Goal: Information Seeking & Learning: Check status

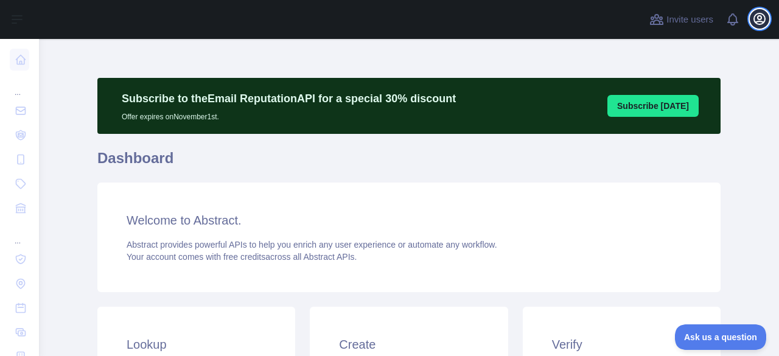
click at [755, 16] on icon "button" at bounding box center [759, 18] width 11 height 11
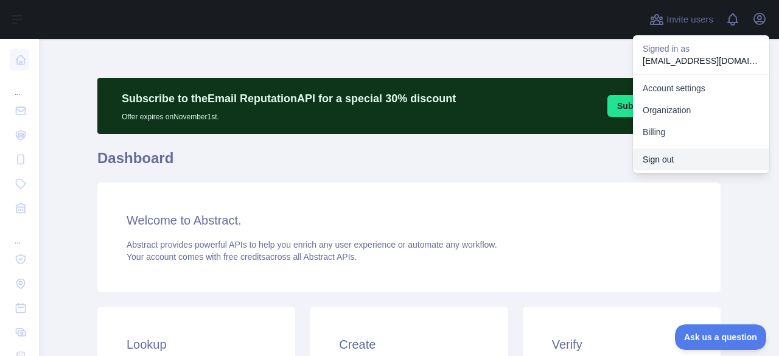
click at [664, 158] on button "Sign out" at bounding box center [701, 160] width 136 height 22
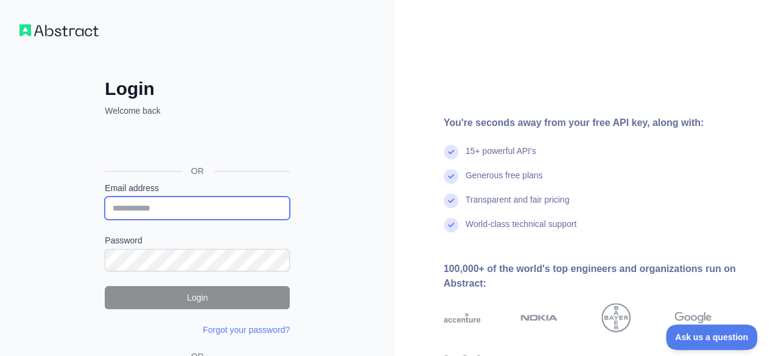
click at [172, 207] on input "Email address" at bounding box center [197, 208] width 185 height 23
paste input "**********"
type input "**********"
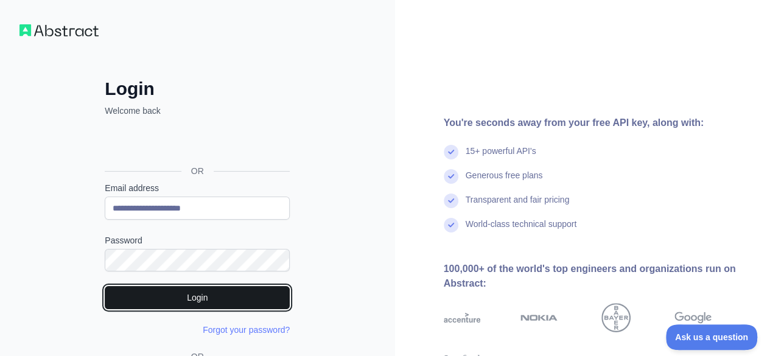
click at [233, 295] on button "Login" at bounding box center [197, 297] width 185 height 23
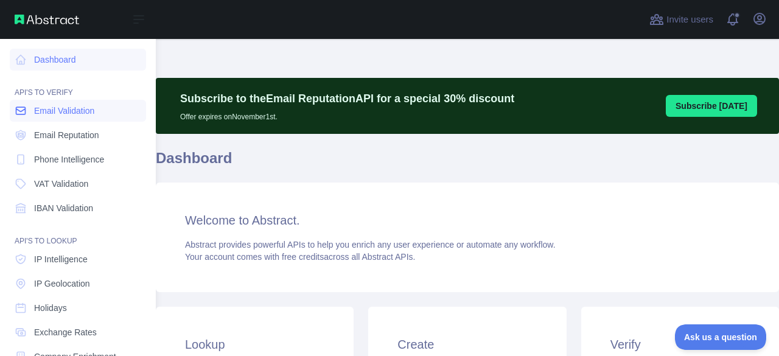
click at [39, 110] on span "Email Validation" at bounding box center [64, 111] width 60 height 12
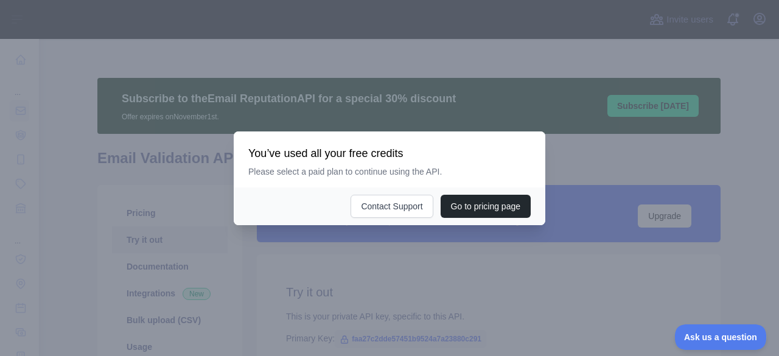
click at [396, 266] on div at bounding box center [389, 178] width 779 height 356
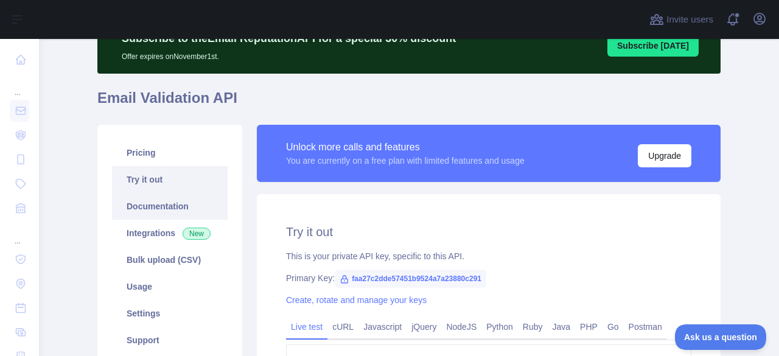
scroll to position [104, 0]
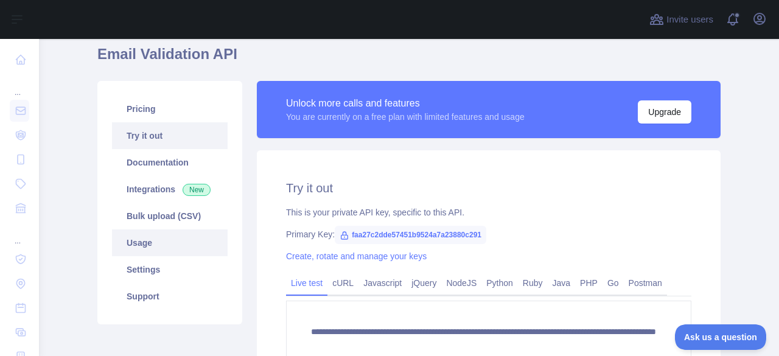
click at [154, 239] on link "Usage" at bounding box center [170, 243] width 116 height 27
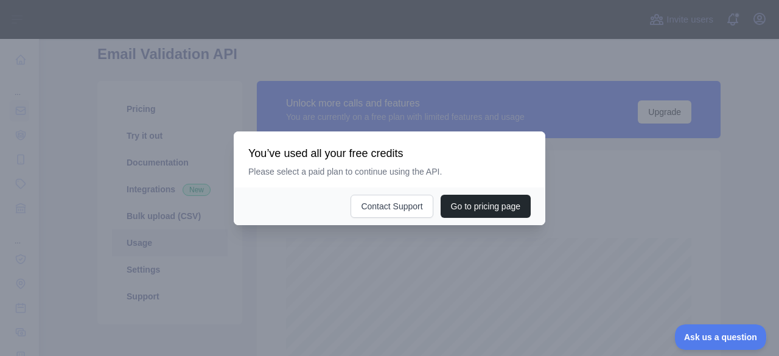
scroll to position [317, 731]
click at [388, 272] on div at bounding box center [389, 178] width 779 height 356
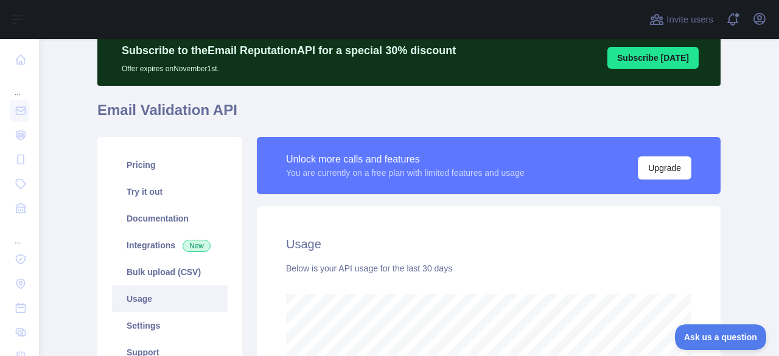
scroll to position [0, 0]
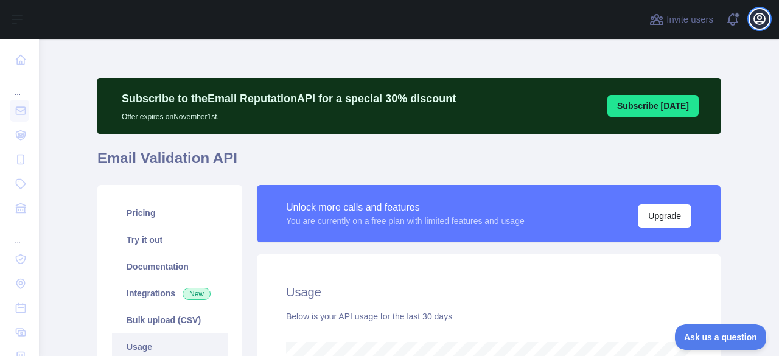
click at [766, 15] on icon "button" at bounding box center [760, 19] width 15 height 15
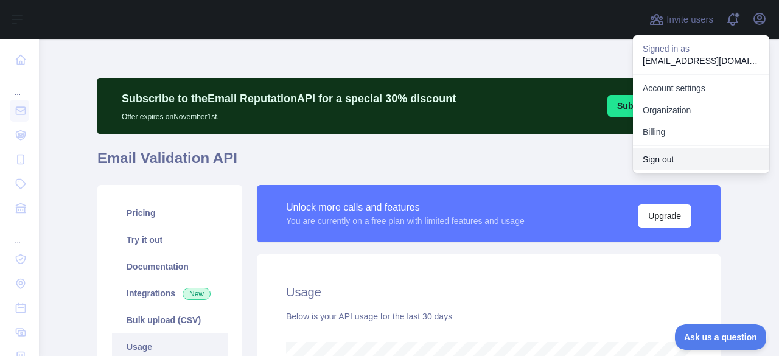
click at [642, 155] on button "Sign out" at bounding box center [701, 160] width 136 height 22
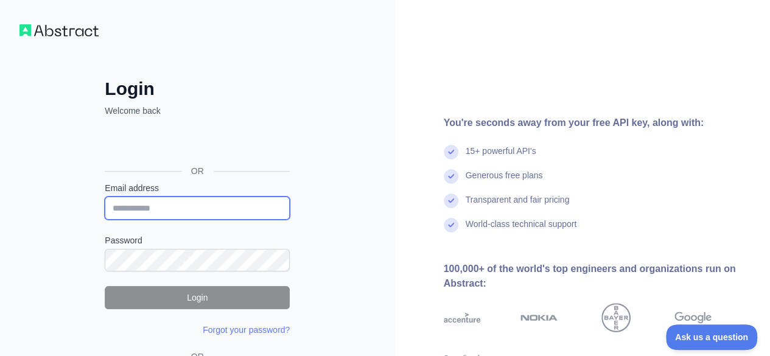
click at [183, 205] on input "Email address" at bounding box center [197, 208] width 185 height 23
paste input "**********"
type input "**********"
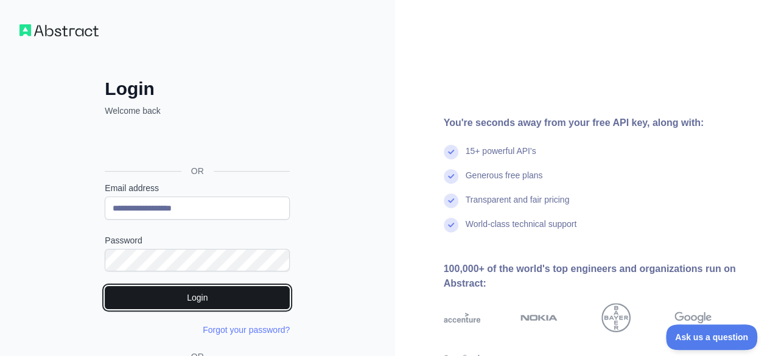
click at [202, 301] on button "Login" at bounding box center [197, 297] width 185 height 23
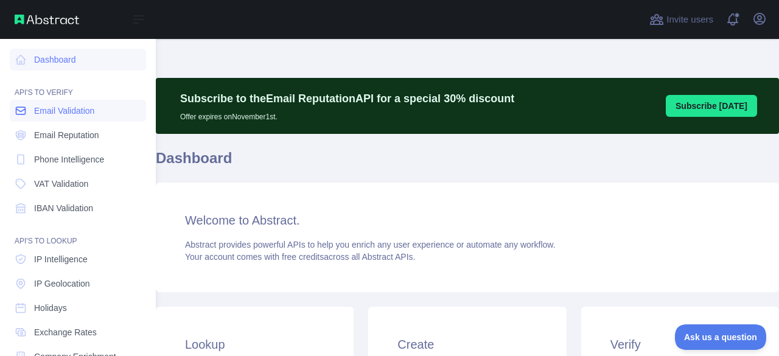
click at [43, 116] on span "Email Validation" at bounding box center [64, 111] width 60 height 12
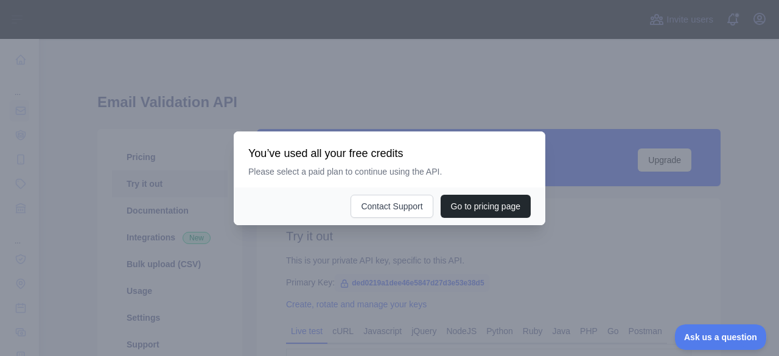
click at [395, 94] on div at bounding box center [389, 178] width 779 height 356
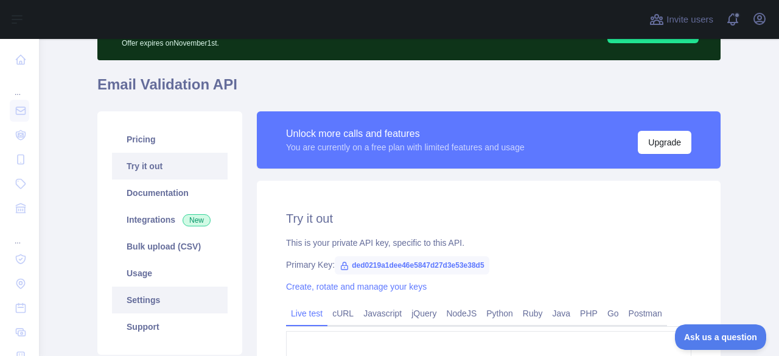
scroll to position [79, 0]
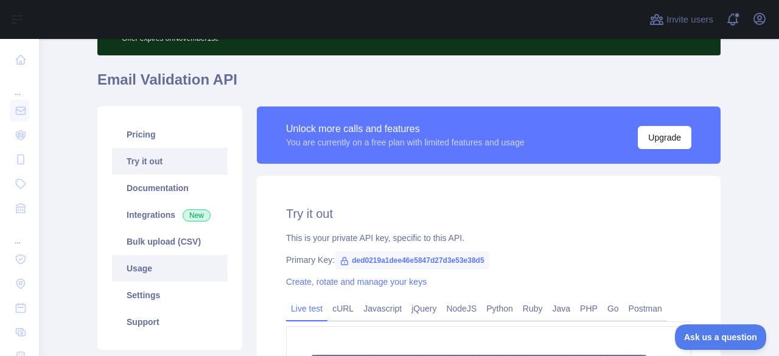
click at [158, 275] on link "Usage" at bounding box center [170, 268] width 116 height 27
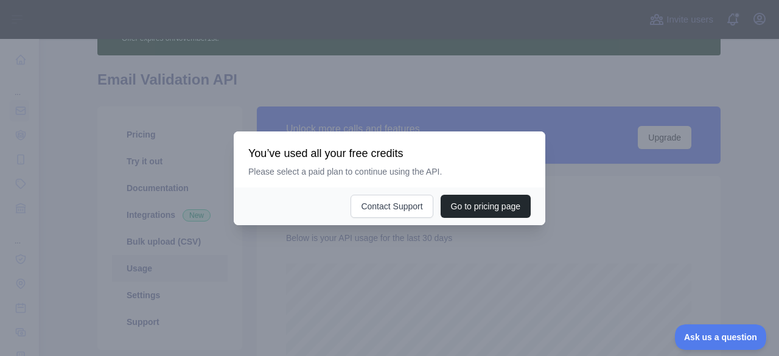
scroll to position [317, 731]
click at [419, 256] on div at bounding box center [389, 178] width 779 height 356
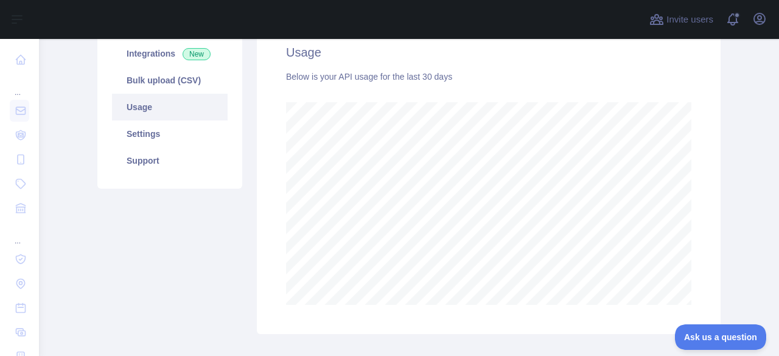
scroll to position [166, 0]
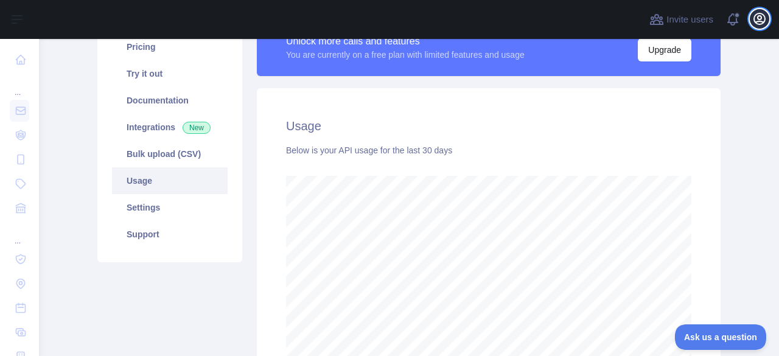
click at [753, 18] on icon "button" at bounding box center [760, 19] width 15 height 15
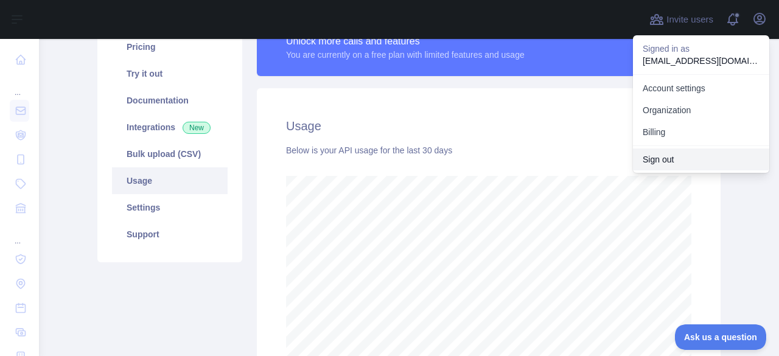
click at [667, 162] on button "Sign out" at bounding box center [701, 160] width 136 height 22
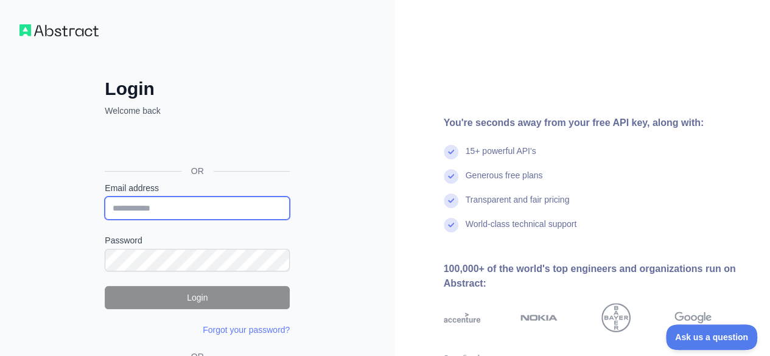
click at [201, 200] on input "Email address" at bounding box center [197, 208] width 185 height 23
paste input "**********"
type input "**********"
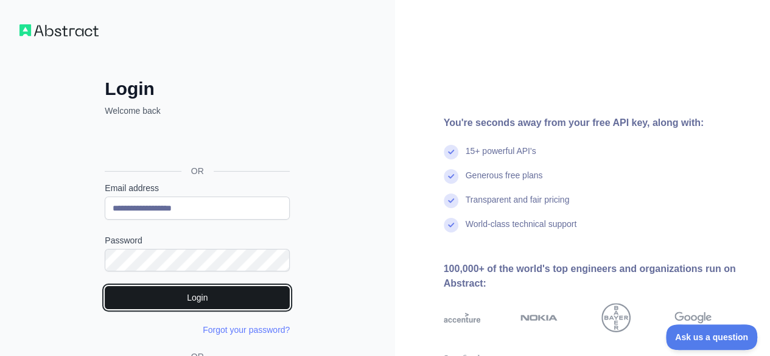
click at [207, 293] on button "Login" at bounding box center [197, 297] width 185 height 23
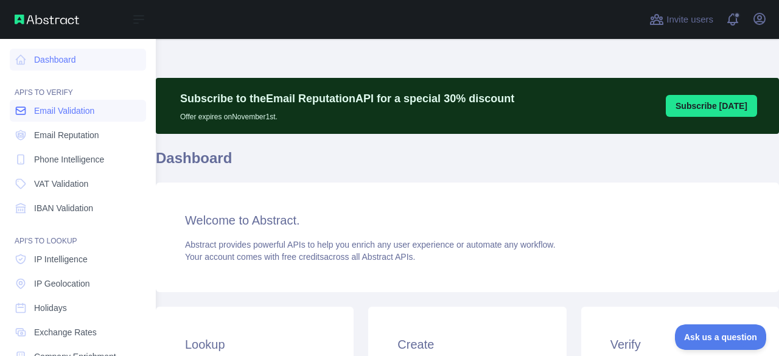
click at [33, 116] on link "Email Validation" at bounding box center [78, 111] width 136 height 22
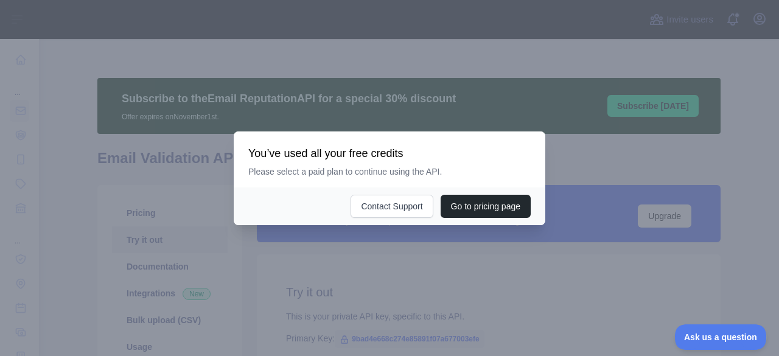
click at [365, 290] on div at bounding box center [389, 178] width 779 height 356
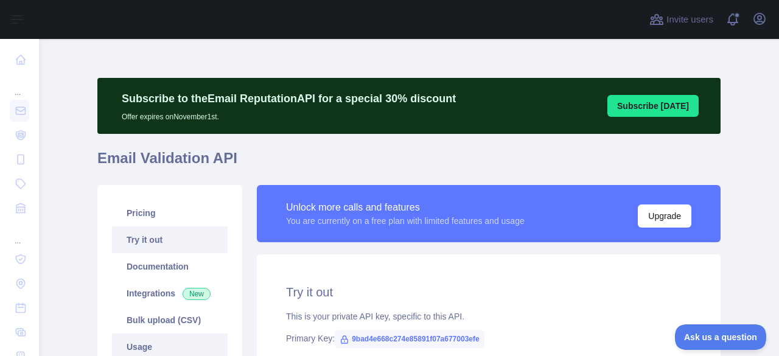
click at [132, 341] on link "Usage" at bounding box center [170, 347] width 116 height 27
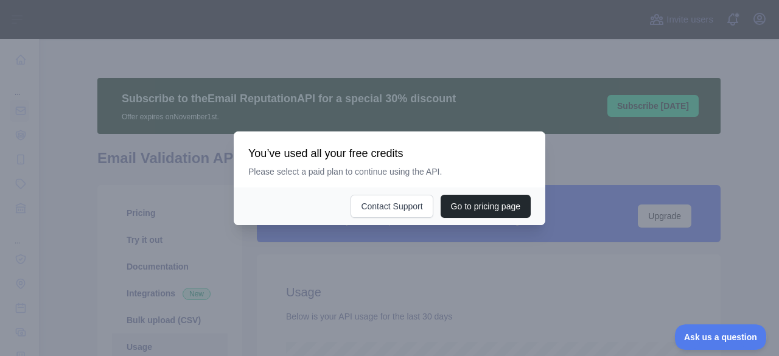
scroll to position [317, 731]
click at [379, 273] on div at bounding box center [389, 178] width 779 height 356
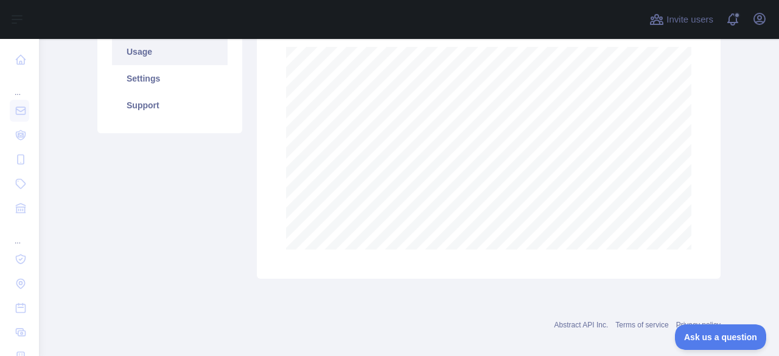
scroll to position [0, 0]
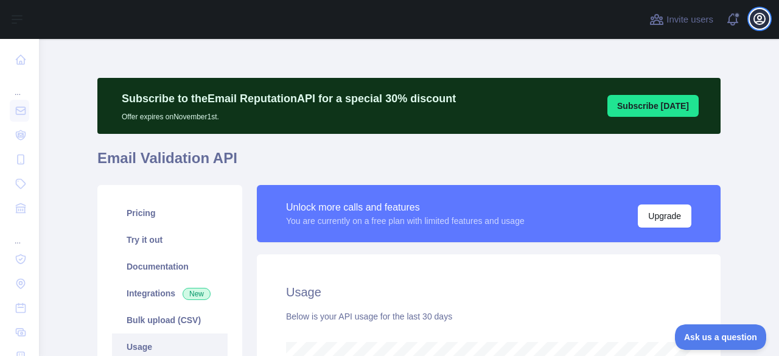
click at [768, 15] on button "Open user menu" at bounding box center [759, 18] width 19 height 19
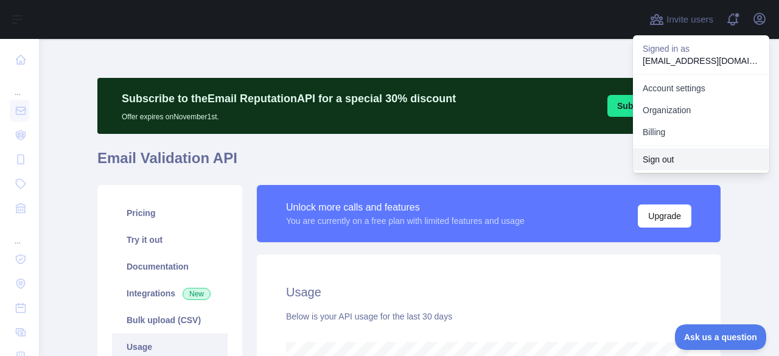
click at [700, 160] on button "Sign out" at bounding box center [701, 160] width 136 height 22
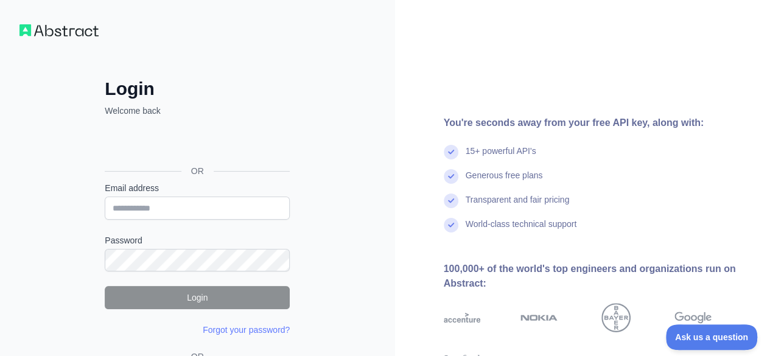
click at [173, 195] on div "Email address" at bounding box center [197, 201] width 185 height 38
click at [175, 213] on input "Email address" at bounding box center [197, 208] width 185 height 23
paste input "**********"
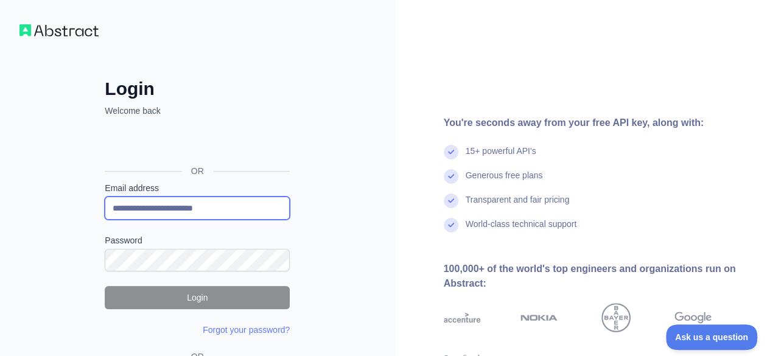
type input "**********"
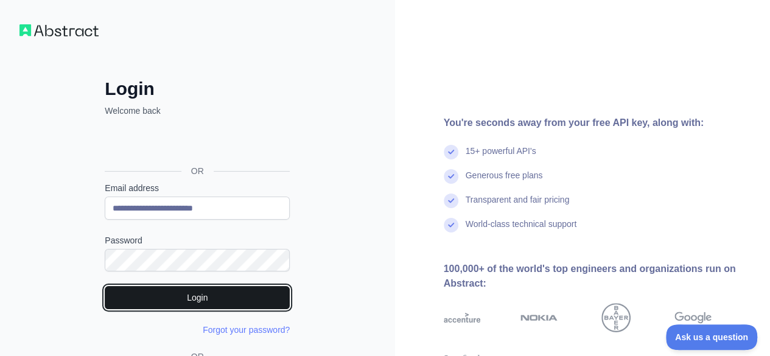
click at [195, 293] on button "Login" at bounding box center [197, 297] width 185 height 23
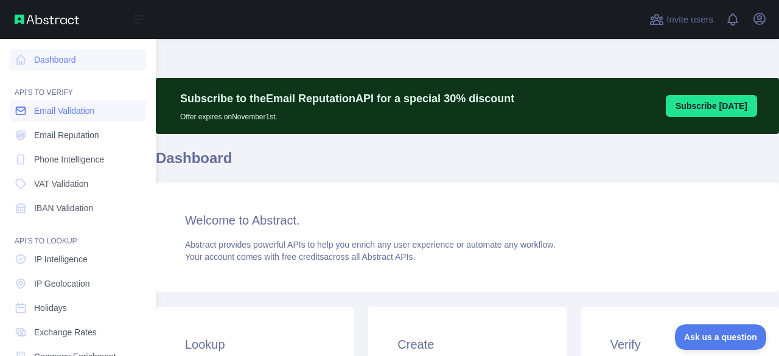
click at [42, 109] on span "Email Validation" at bounding box center [64, 111] width 60 height 12
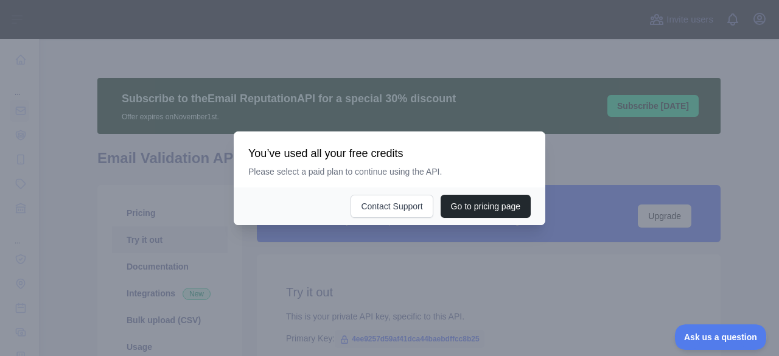
click at [100, 213] on div at bounding box center [389, 178] width 779 height 356
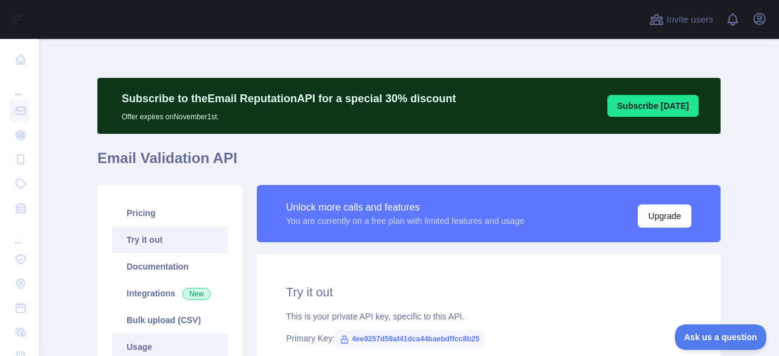
click at [128, 340] on link "Usage" at bounding box center [170, 347] width 116 height 27
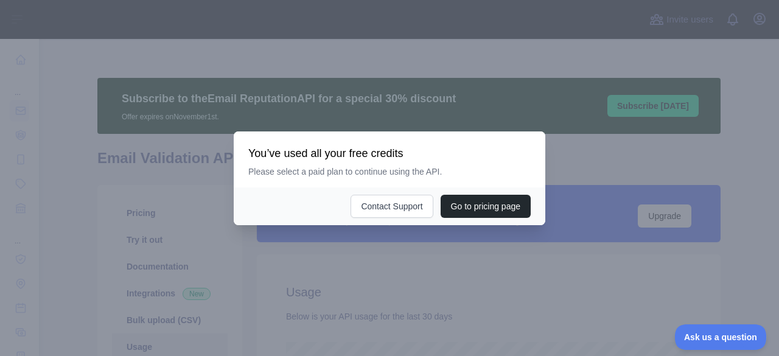
scroll to position [317, 731]
click at [257, 292] on div at bounding box center [389, 178] width 779 height 356
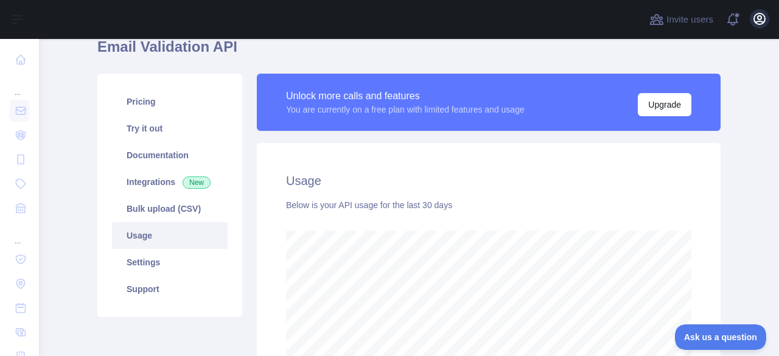
scroll to position [110, 0]
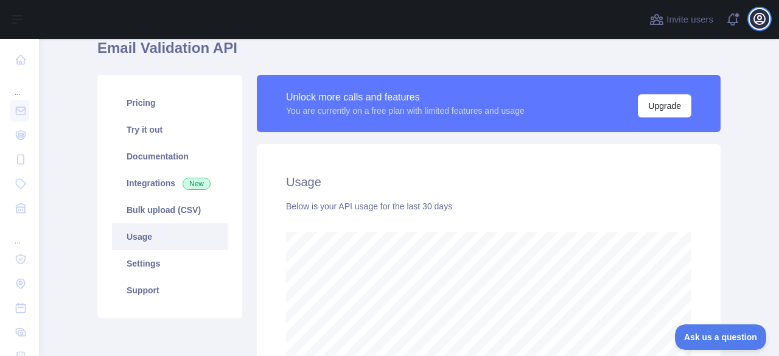
click at [766, 22] on icon "button" at bounding box center [760, 19] width 15 height 15
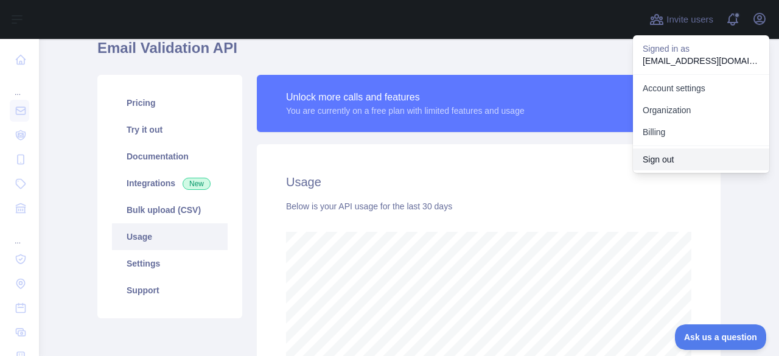
click at [651, 158] on button "Sign out" at bounding box center [701, 160] width 136 height 22
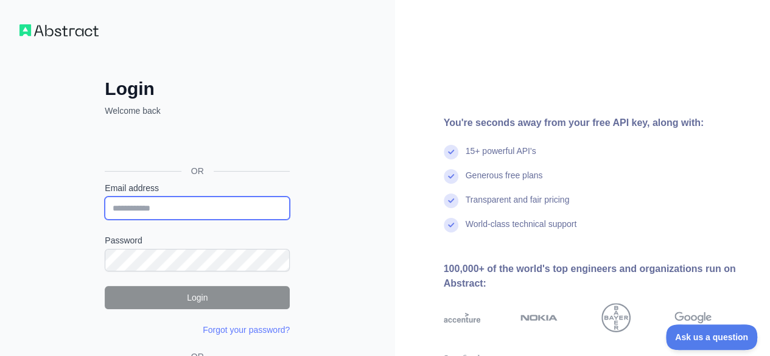
click at [199, 198] on input "Email address" at bounding box center [197, 208] width 185 height 23
paste input "**********"
type input "**********"
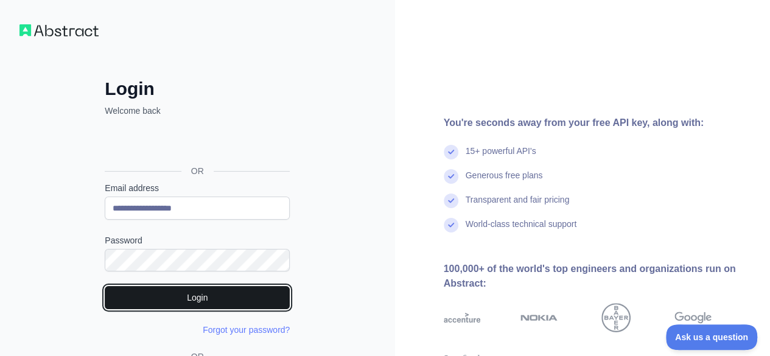
click at [189, 293] on button "Login" at bounding box center [197, 297] width 185 height 23
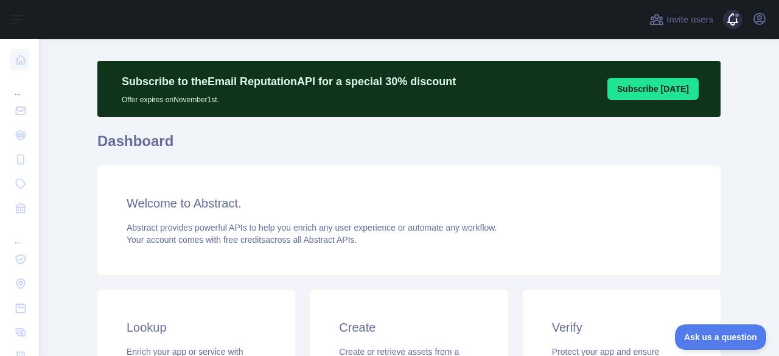
scroll to position [7, 0]
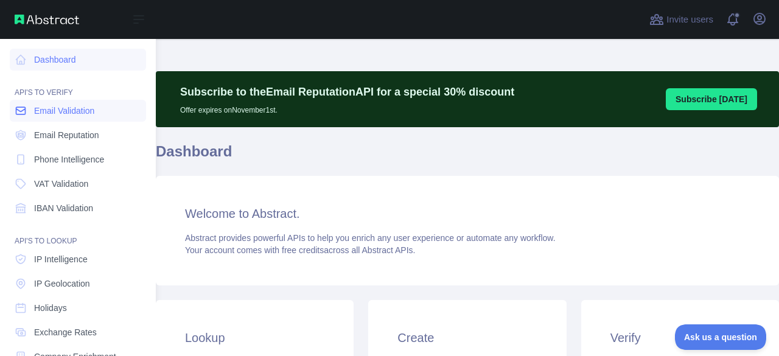
click at [41, 110] on span "Email Validation" at bounding box center [64, 111] width 60 height 12
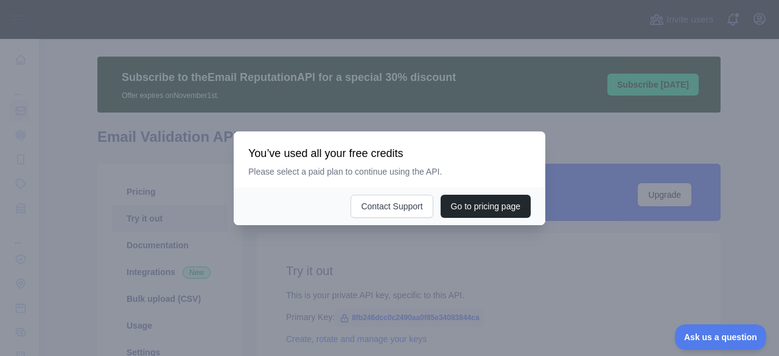
scroll to position [7, 0]
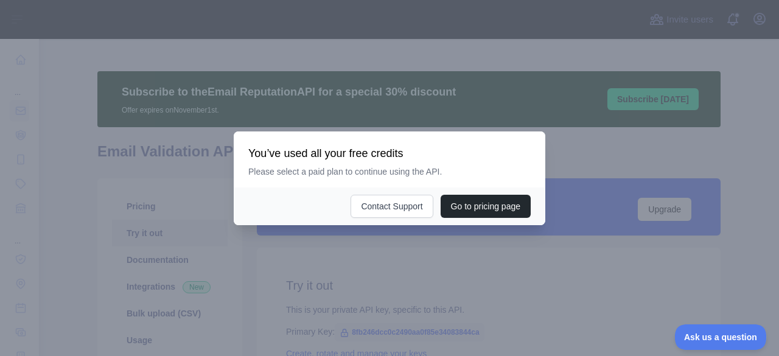
click at [432, 95] on div at bounding box center [389, 178] width 779 height 356
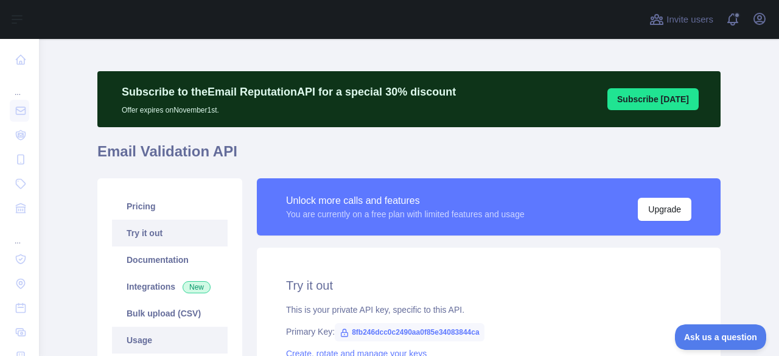
click at [136, 335] on link "Usage" at bounding box center [170, 340] width 116 height 27
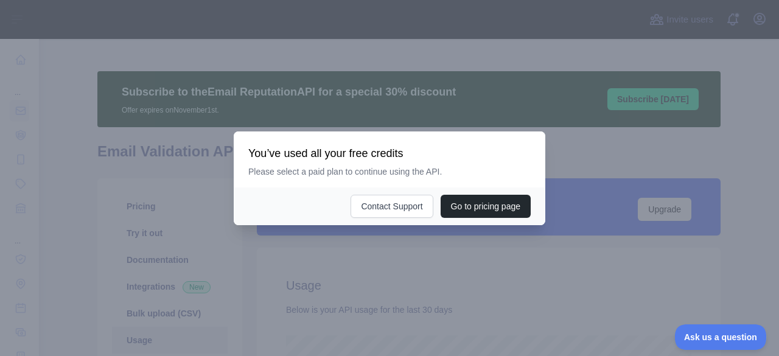
scroll to position [317, 731]
click at [334, 267] on div at bounding box center [389, 178] width 779 height 356
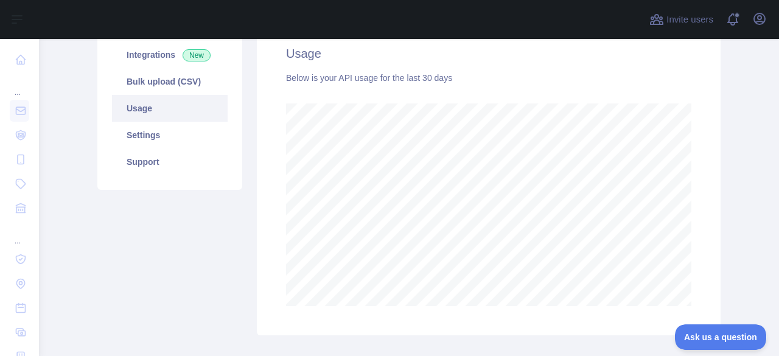
scroll to position [242, 0]
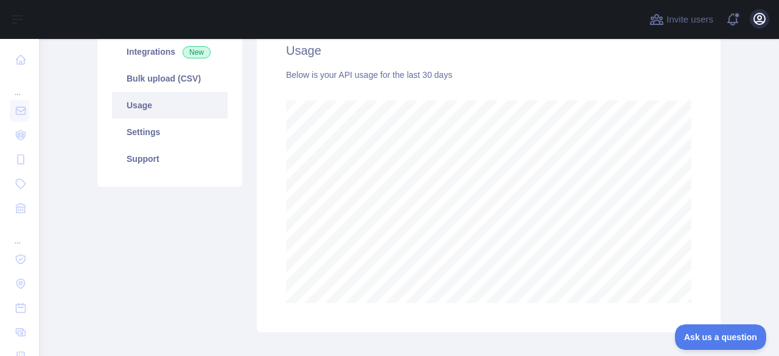
drag, startPoint x: 774, startPoint y: 16, endPoint x: 766, endPoint y: 14, distance: 8.9
click at [770, 16] on div "Invite users View notifications Open user menu" at bounding box center [409, 19] width 740 height 39
click at [763, 14] on icon "button" at bounding box center [760, 19] width 15 height 15
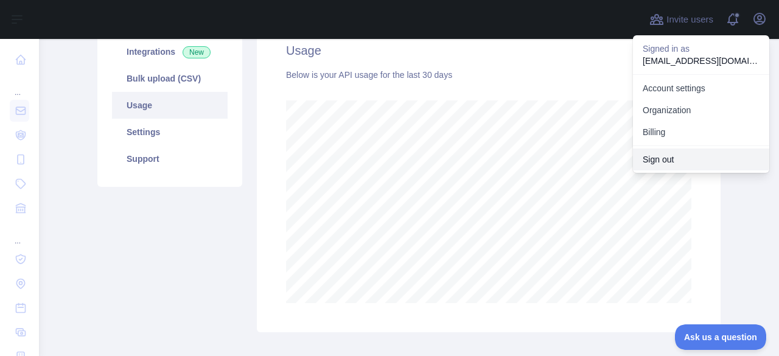
click at [694, 158] on button "Sign out" at bounding box center [701, 160] width 136 height 22
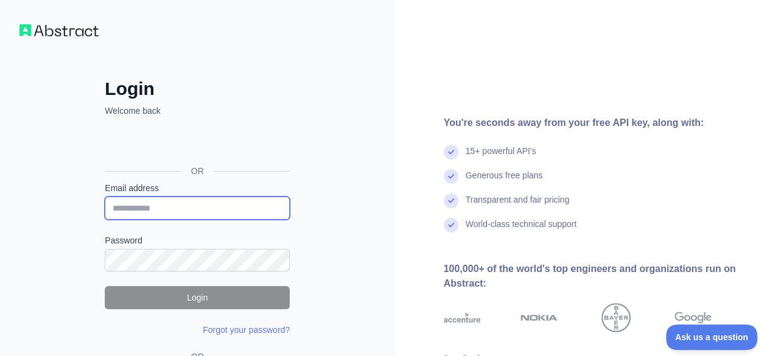
click at [203, 204] on input "Email address" at bounding box center [197, 208] width 185 height 23
paste input "**********"
type input "**********"
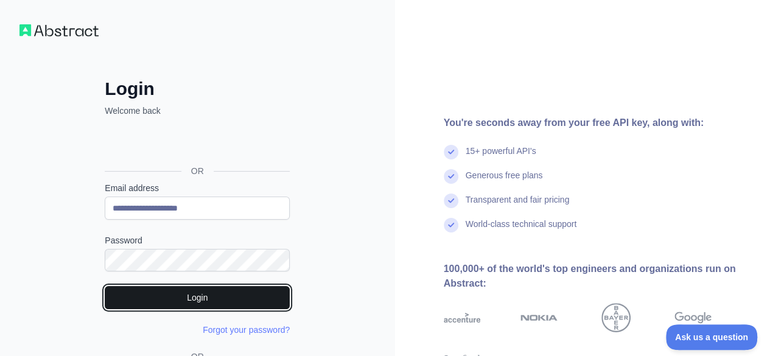
click at [218, 292] on button "Login" at bounding box center [197, 297] width 185 height 23
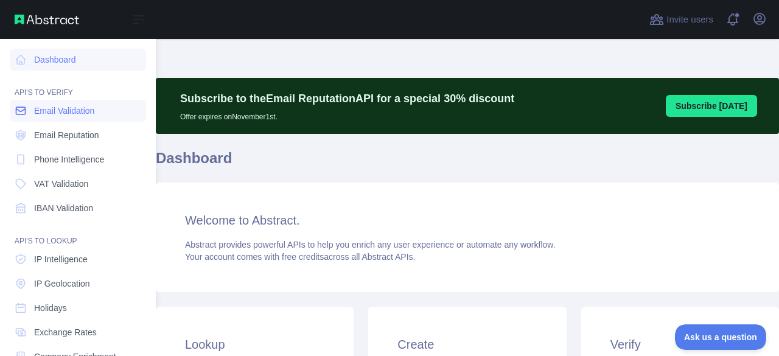
click at [63, 115] on span "Email Validation" at bounding box center [64, 111] width 60 height 12
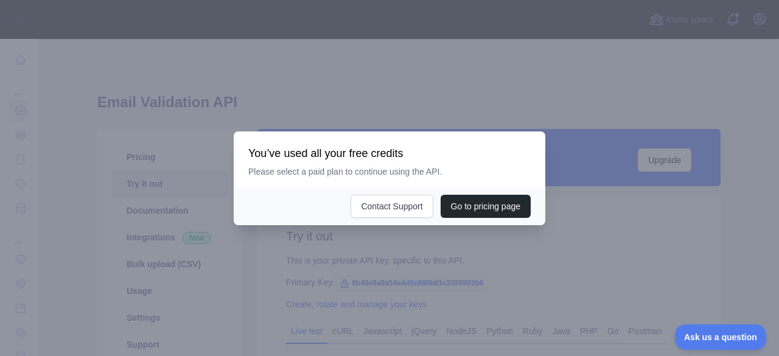
click at [172, 208] on div at bounding box center [389, 178] width 779 height 356
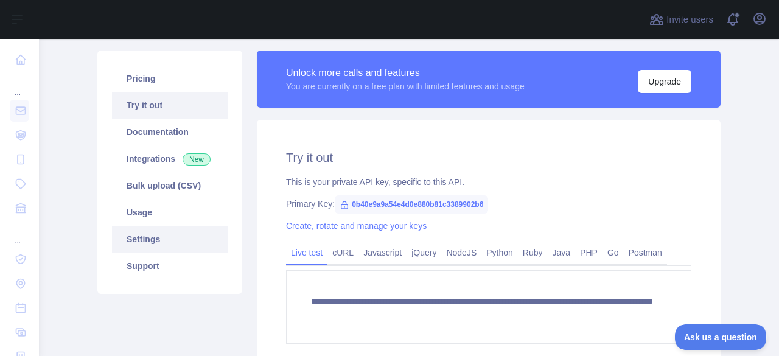
scroll to position [135, 0]
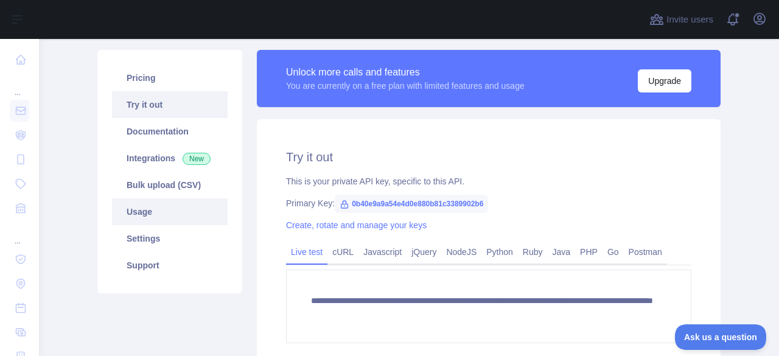
click at [156, 218] on link "Usage" at bounding box center [170, 211] width 116 height 27
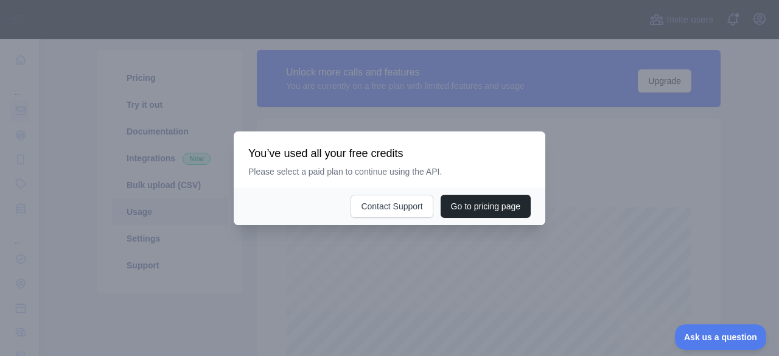
scroll to position [317, 731]
click at [312, 279] on div at bounding box center [389, 178] width 779 height 356
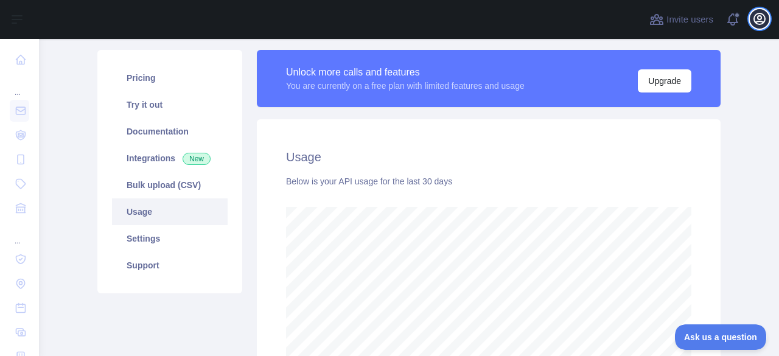
click at [757, 19] on icon "button" at bounding box center [760, 19] width 15 height 15
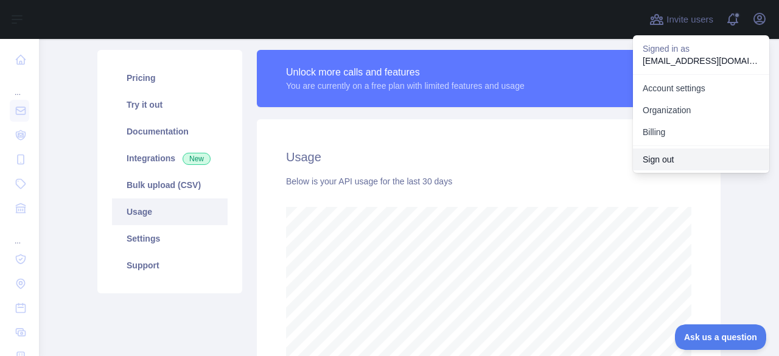
click at [647, 158] on button "Sign out" at bounding box center [701, 160] width 136 height 22
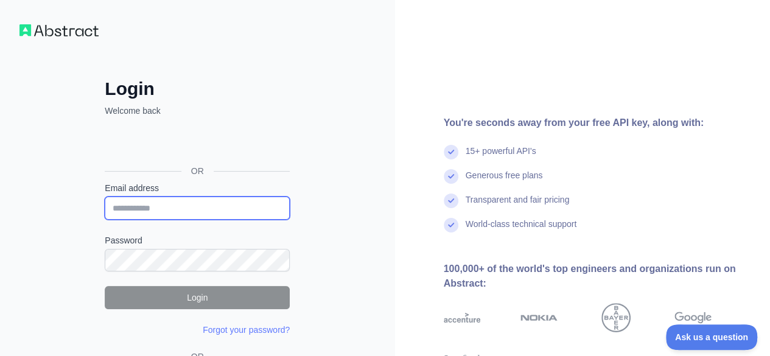
click at [194, 214] on input "Email address" at bounding box center [197, 208] width 185 height 23
paste input "**********"
type input "**********"
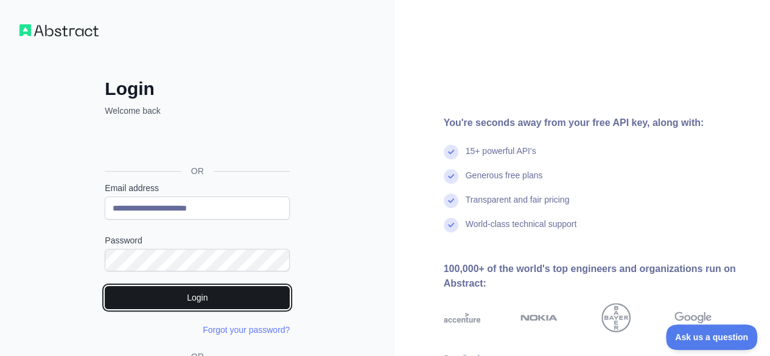
click at [166, 290] on button "Login" at bounding box center [197, 297] width 185 height 23
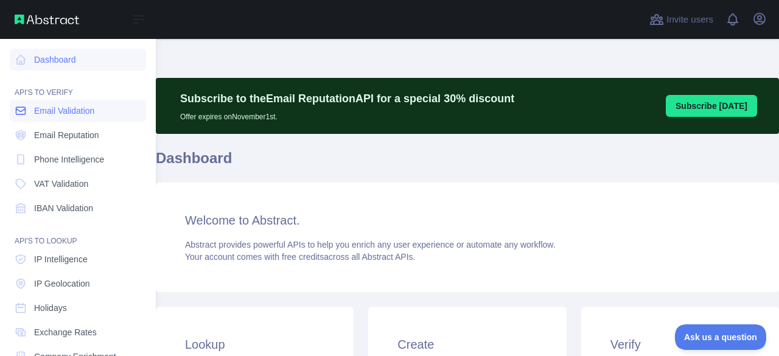
click at [49, 116] on span "Email Validation" at bounding box center [64, 111] width 60 height 12
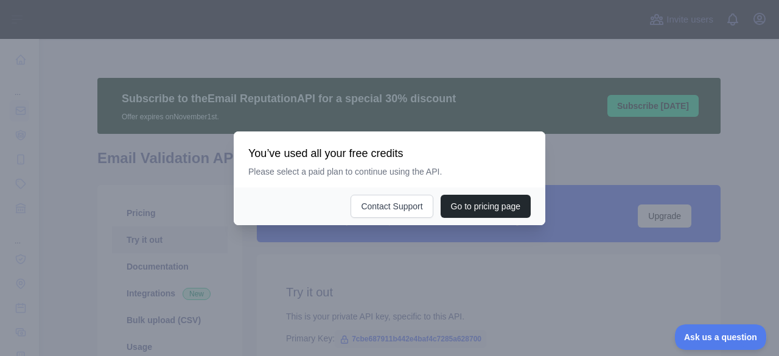
click at [134, 136] on div at bounding box center [389, 178] width 779 height 356
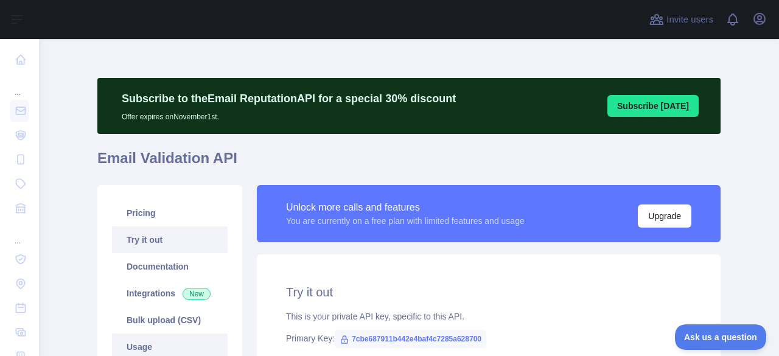
click at [138, 339] on link "Usage" at bounding box center [170, 347] width 116 height 27
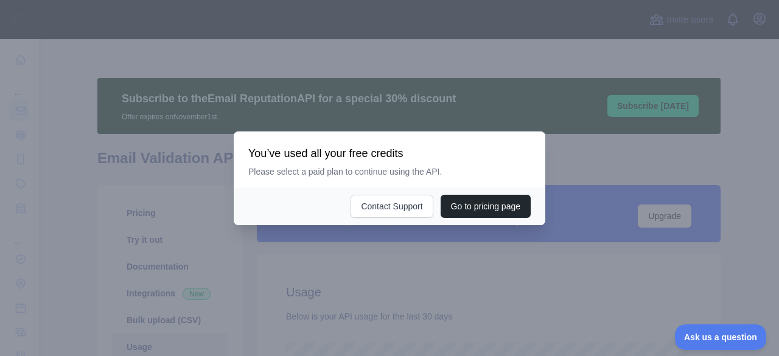
scroll to position [317, 731]
click at [206, 259] on div at bounding box center [389, 178] width 779 height 356
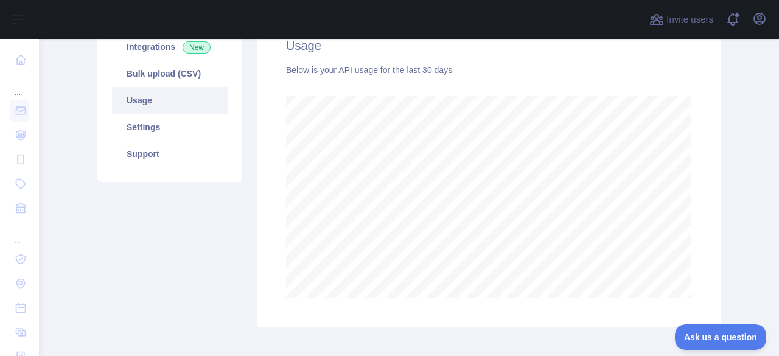
scroll to position [307, 0]
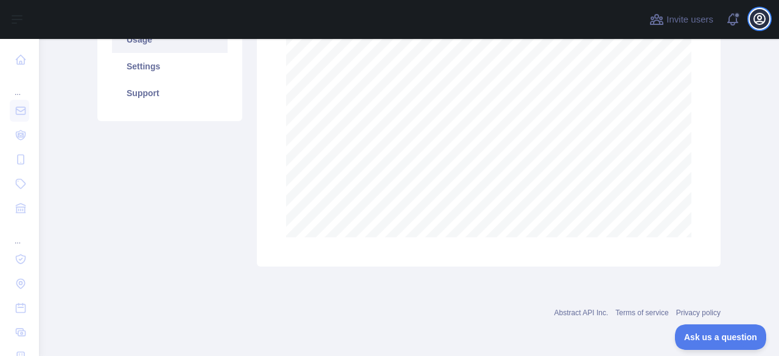
click at [761, 14] on icon "button" at bounding box center [759, 18] width 11 height 11
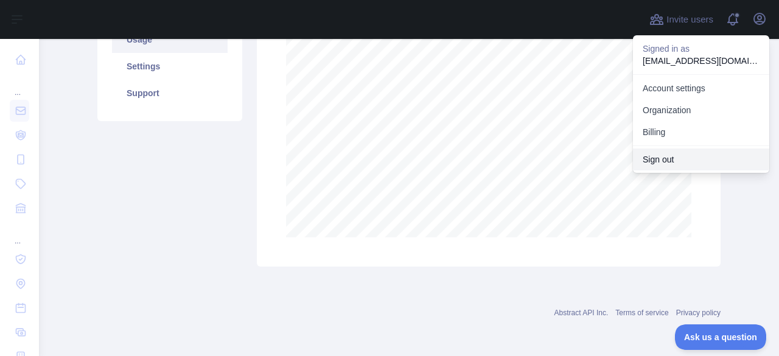
click at [672, 154] on button "Sign out" at bounding box center [701, 160] width 136 height 22
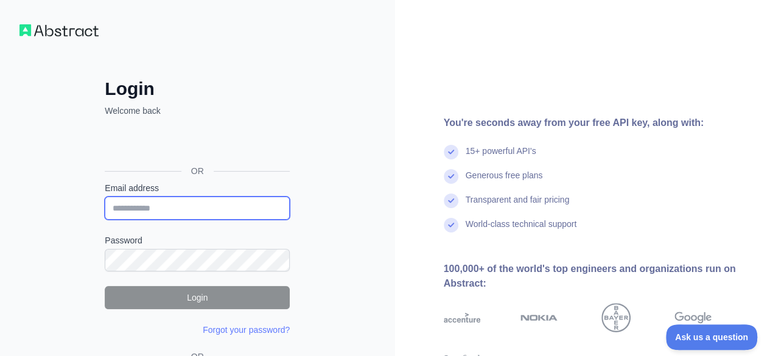
click at [158, 203] on input "Email address" at bounding box center [197, 208] width 185 height 23
paste input "**********"
type input "**********"
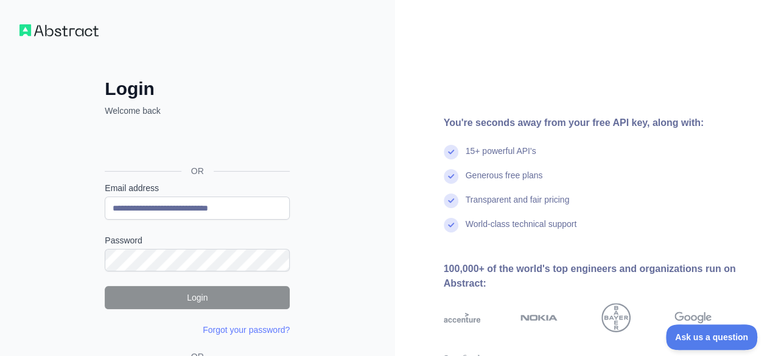
click at [149, 244] on label "Password" at bounding box center [197, 240] width 185 height 12
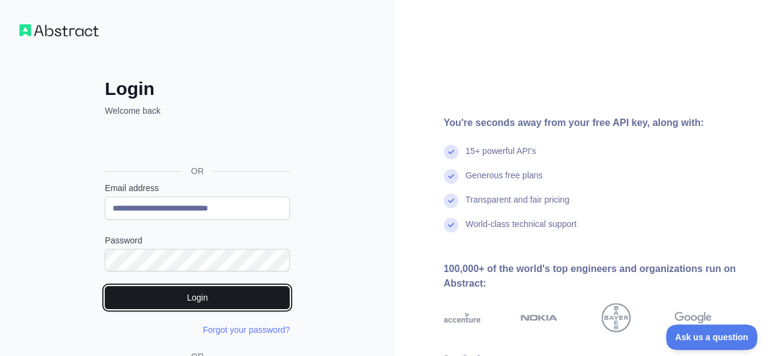
click at [178, 303] on button "Login" at bounding box center [197, 297] width 185 height 23
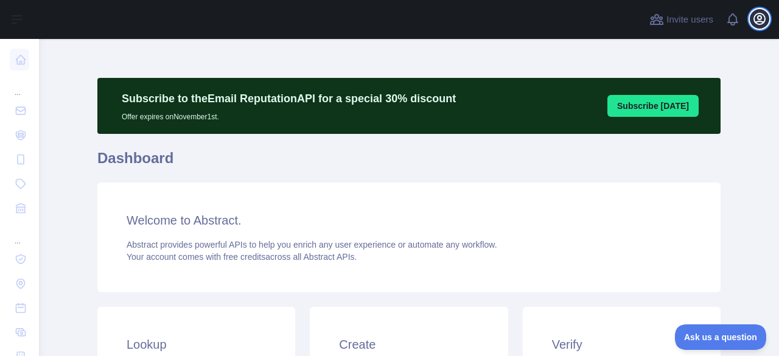
click at [759, 19] on icon "button" at bounding box center [759, 18] width 11 height 11
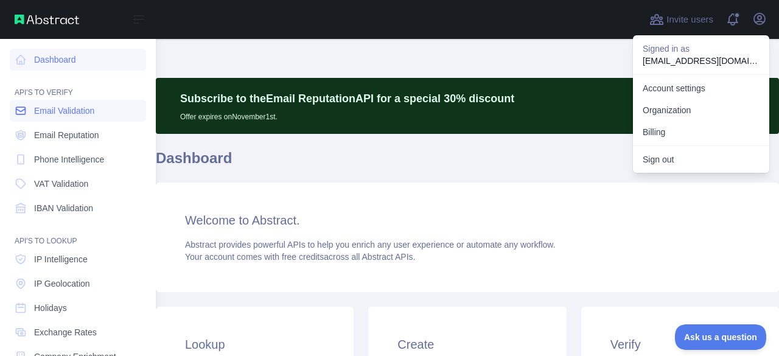
click at [27, 104] on link "Email Validation" at bounding box center [78, 111] width 136 height 22
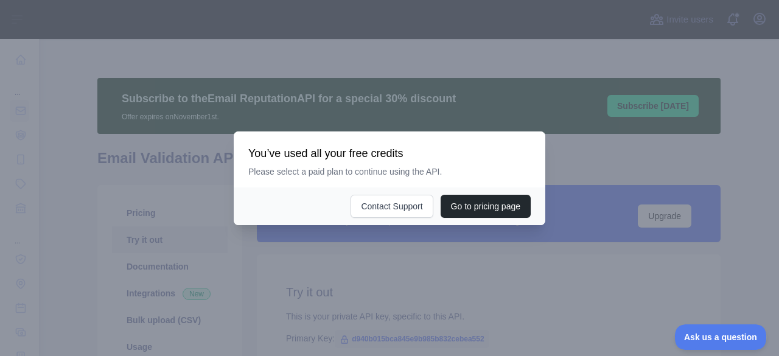
click at [212, 272] on div at bounding box center [389, 178] width 779 height 356
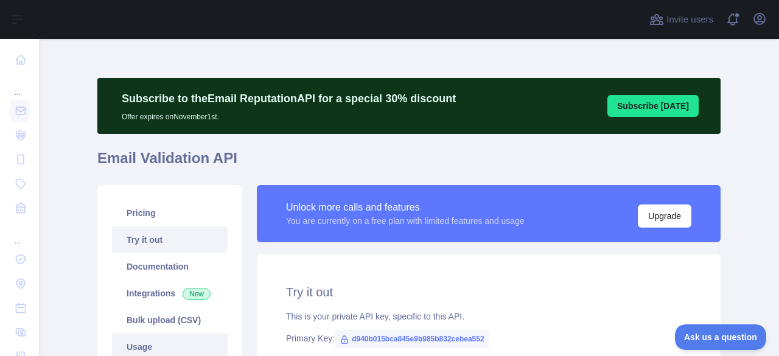
click at [139, 340] on link "Usage" at bounding box center [170, 347] width 116 height 27
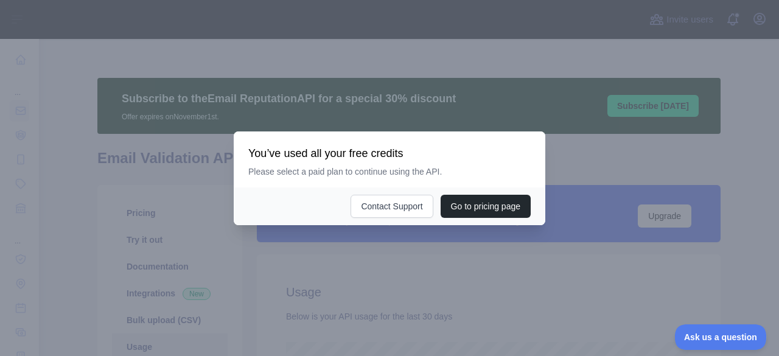
scroll to position [317, 731]
click at [265, 271] on div at bounding box center [389, 178] width 779 height 356
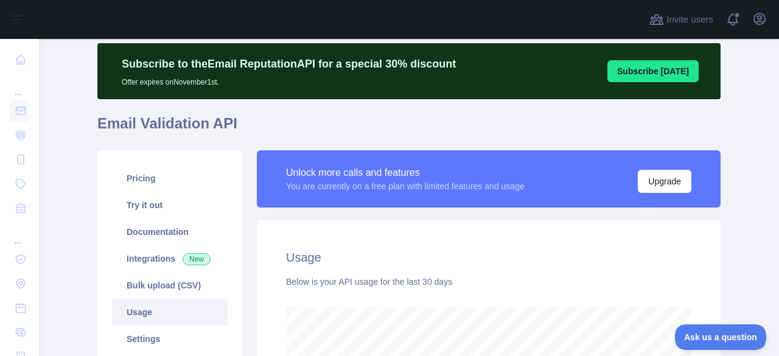
scroll to position [34, 0]
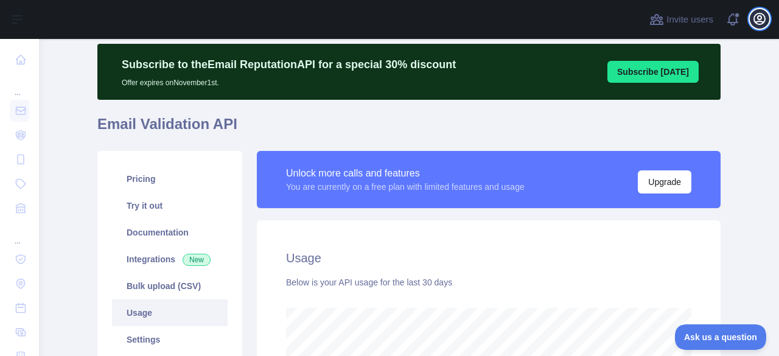
click at [761, 14] on icon "button" at bounding box center [760, 19] width 15 height 15
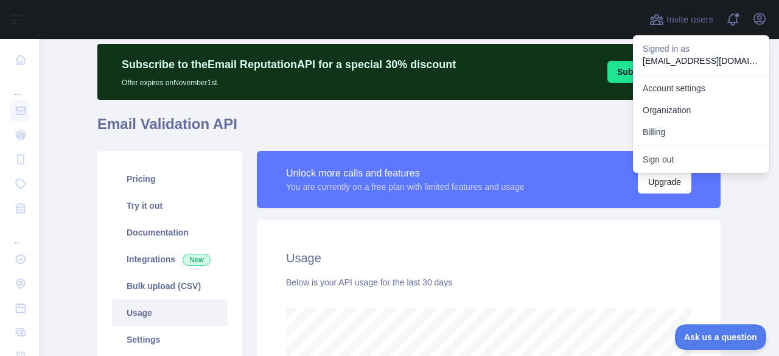
click at [664, 153] on button "Sign out" at bounding box center [701, 160] width 136 height 22
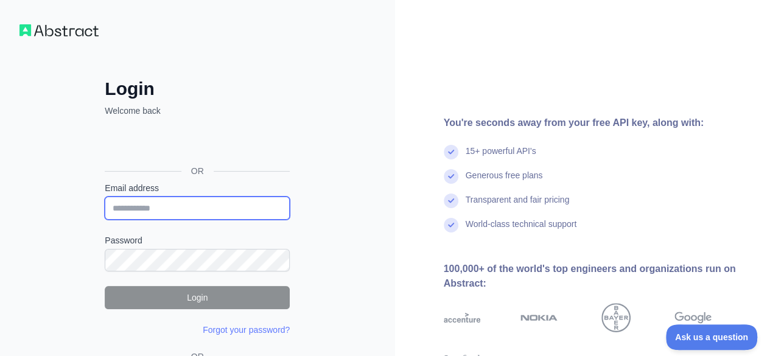
click at [208, 215] on input "Email address" at bounding box center [197, 208] width 185 height 23
paste input "**********"
type input "**********"
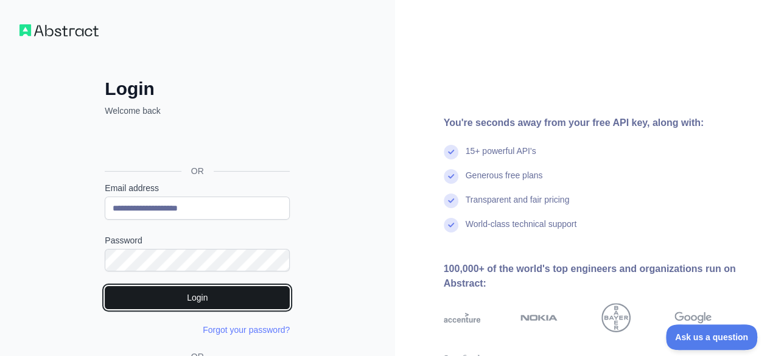
click at [156, 303] on button "Login" at bounding box center [197, 297] width 185 height 23
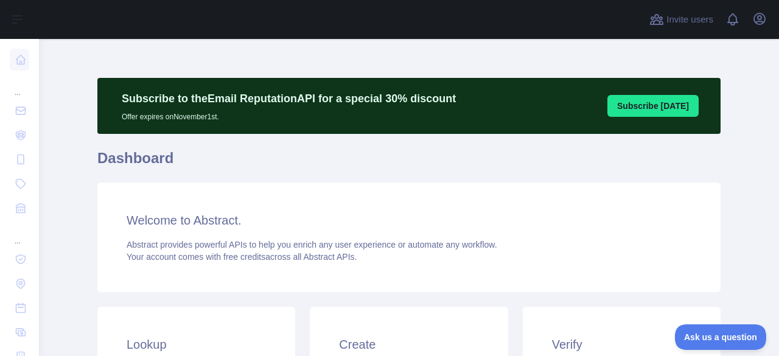
scroll to position [72, 0]
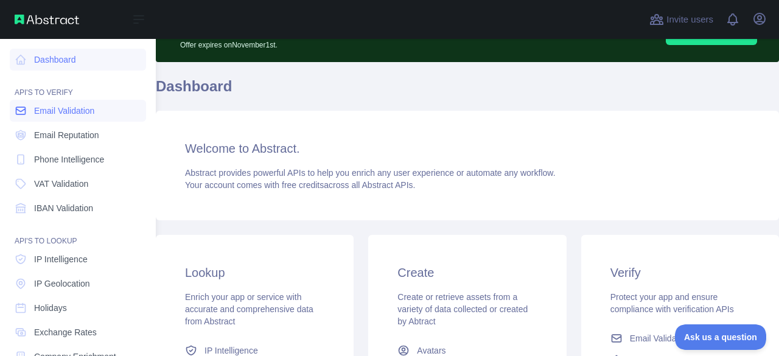
click at [58, 115] on span "Email Validation" at bounding box center [64, 111] width 60 height 12
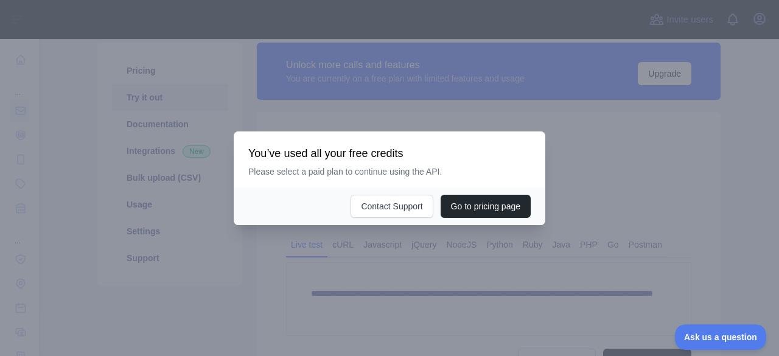
scroll to position [72, 0]
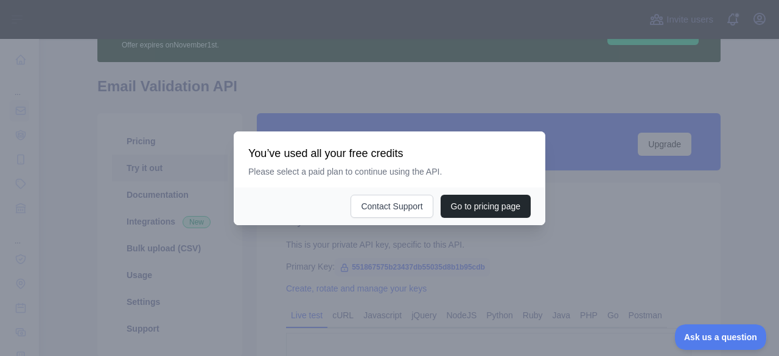
click at [269, 258] on div at bounding box center [389, 178] width 779 height 356
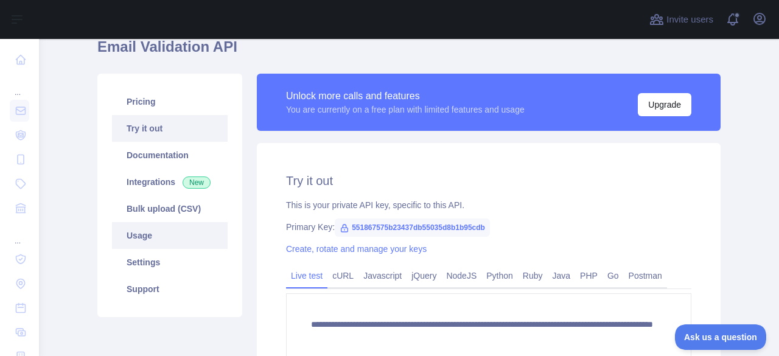
scroll to position [149, 0]
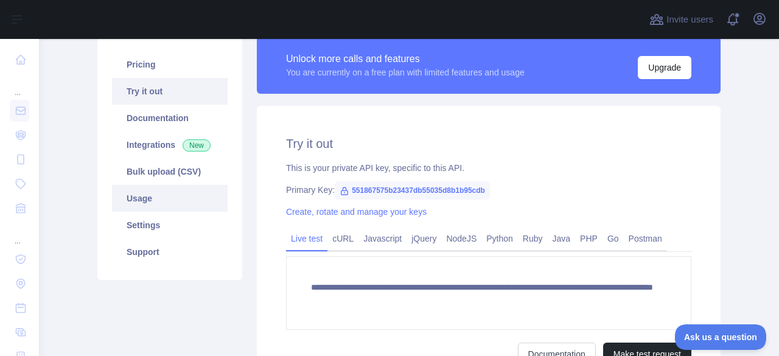
click at [135, 204] on link "Usage" at bounding box center [170, 198] width 116 height 27
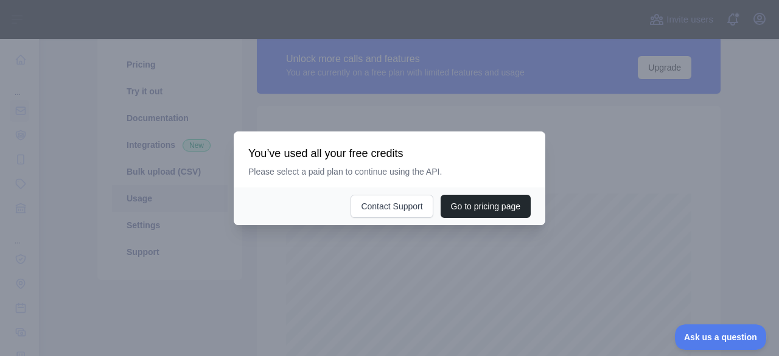
scroll to position [317, 731]
click at [376, 250] on div at bounding box center [389, 178] width 779 height 356
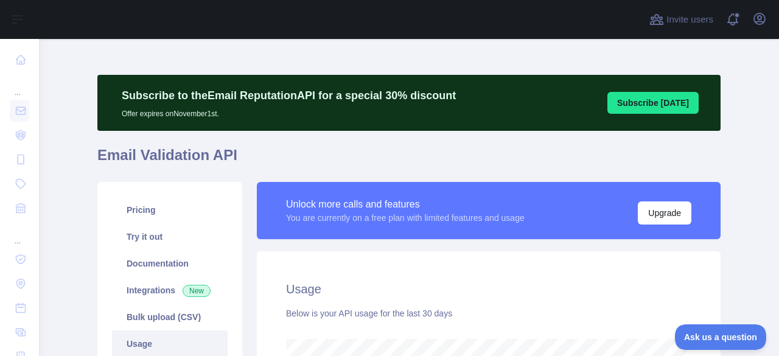
scroll to position [0, 0]
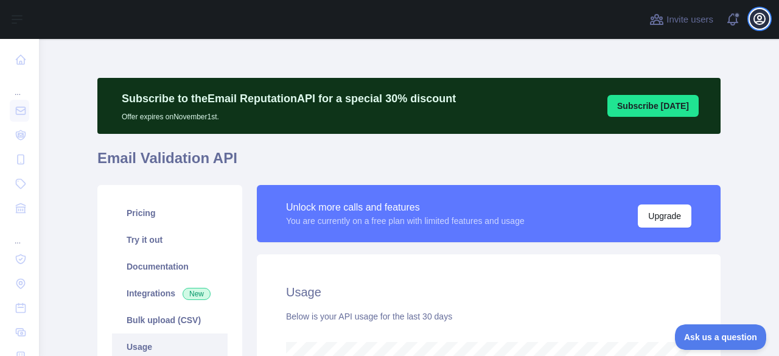
click at [751, 15] on button "Open user menu" at bounding box center [759, 18] width 19 height 19
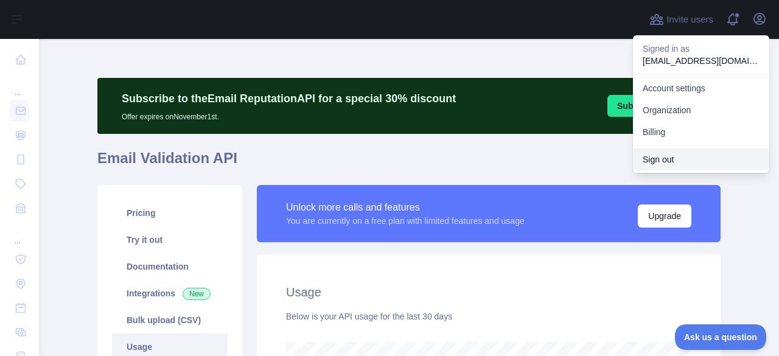
click at [673, 158] on button "Sign out" at bounding box center [701, 160] width 136 height 22
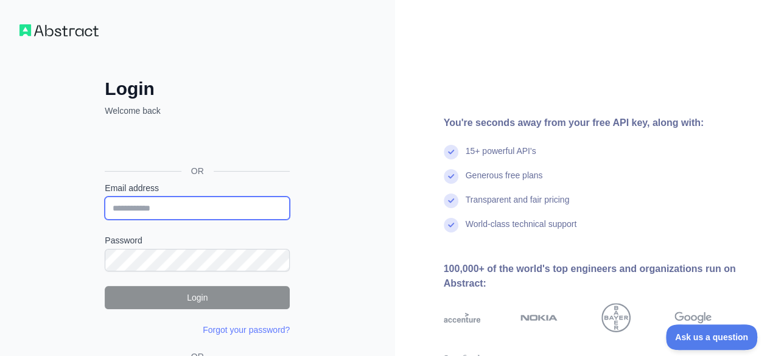
click at [162, 209] on input "Email address" at bounding box center [197, 208] width 185 height 23
paste input "**********"
type input "**********"
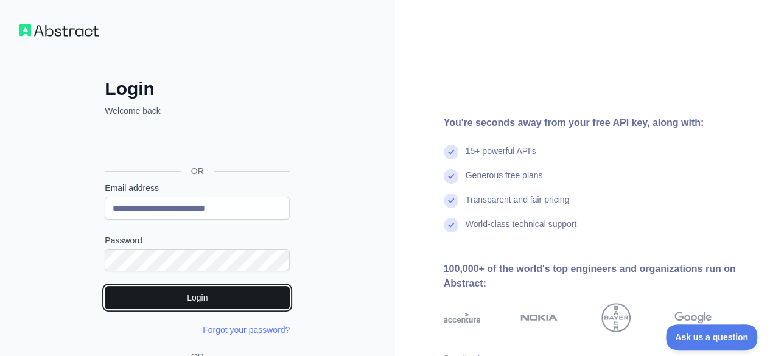
click at [183, 297] on button "Login" at bounding box center [197, 297] width 185 height 23
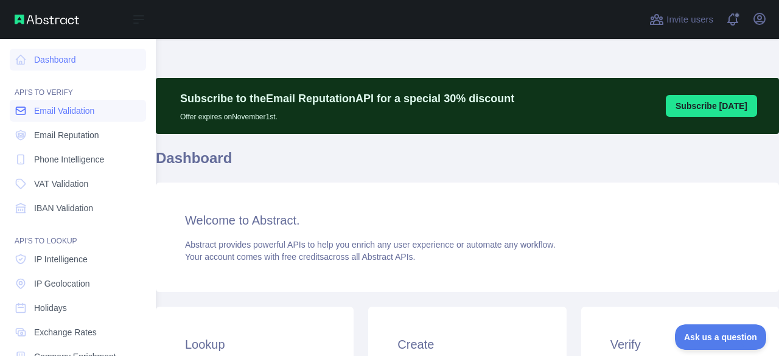
click at [23, 110] on icon at bounding box center [20, 110] width 9 height 7
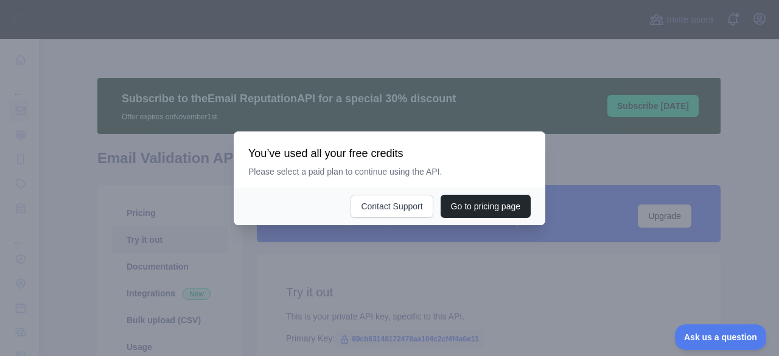
click at [281, 286] on div at bounding box center [389, 178] width 779 height 356
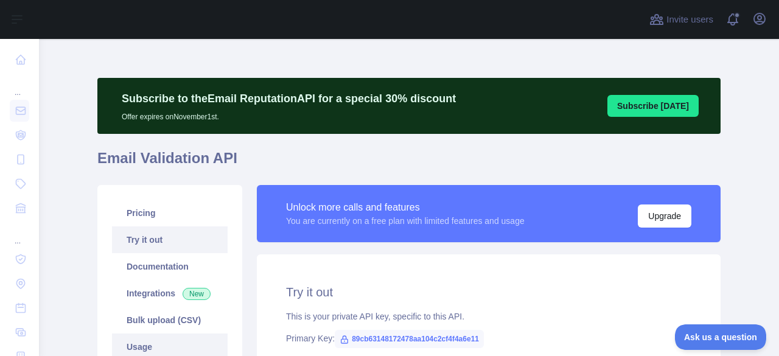
click at [152, 340] on link "Usage" at bounding box center [170, 347] width 116 height 27
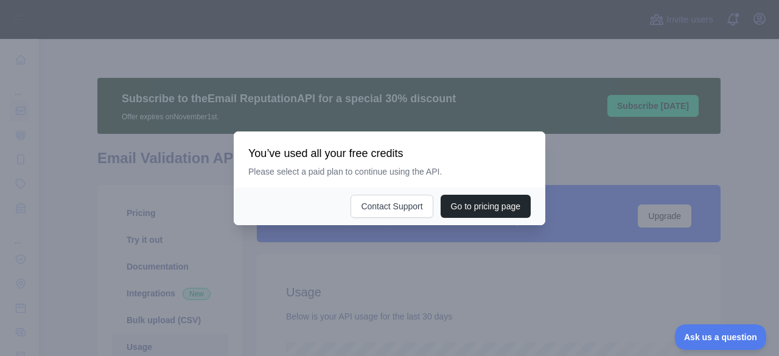
scroll to position [317, 731]
click at [319, 289] on div at bounding box center [389, 178] width 779 height 356
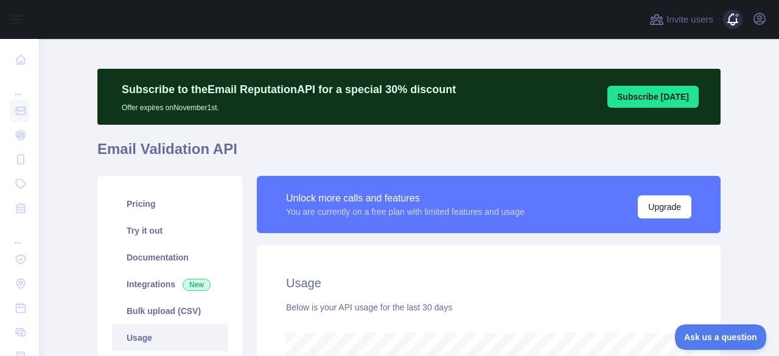
scroll to position [7, 0]
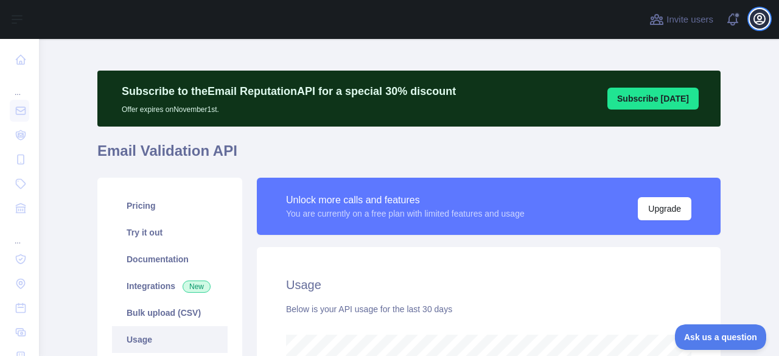
click at [754, 16] on icon "button" at bounding box center [759, 18] width 11 height 11
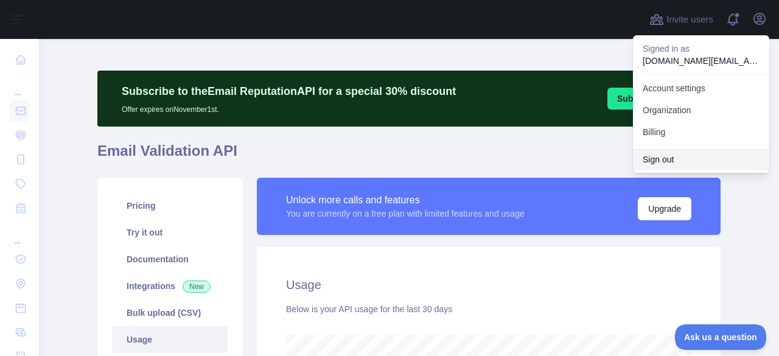
click at [671, 159] on button "Sign out" at bounding box center [701, 160] width 136 height 22
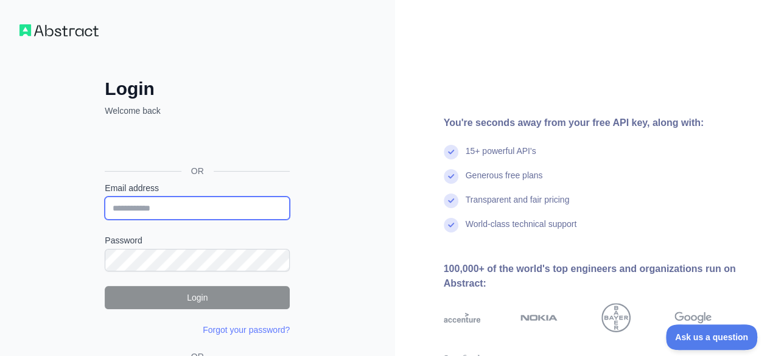
click at [194, 212] on input "Email address" at bounding box center [197, 208] width 185 height 23
paste input "**********"
type input "**********"
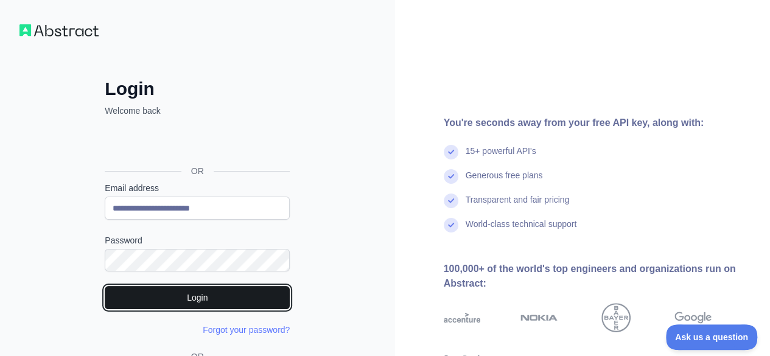
click at [205, 290] on button "Login" at bounding box center [197, 297] width 185 height 23
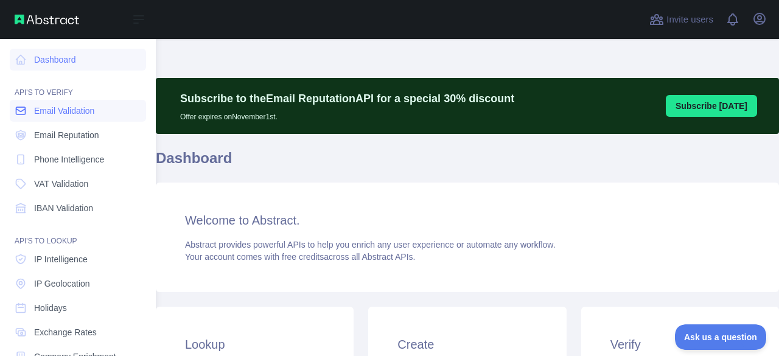
click at [44, 110] on span "Email Validation" at bounding box center [64, 111] width 60 height 12
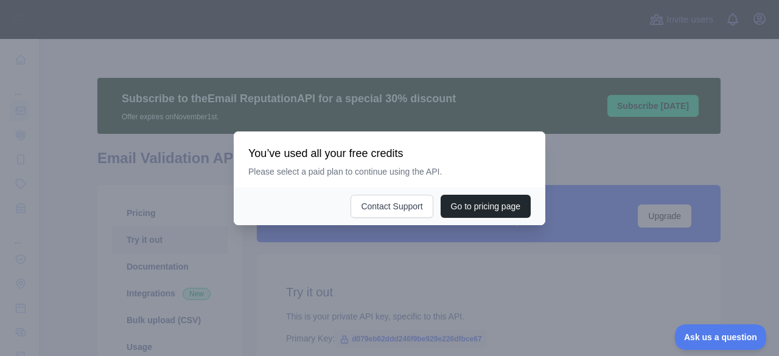
click at [363, 282] on div at bounding box center [389, 178] width 779 height 356
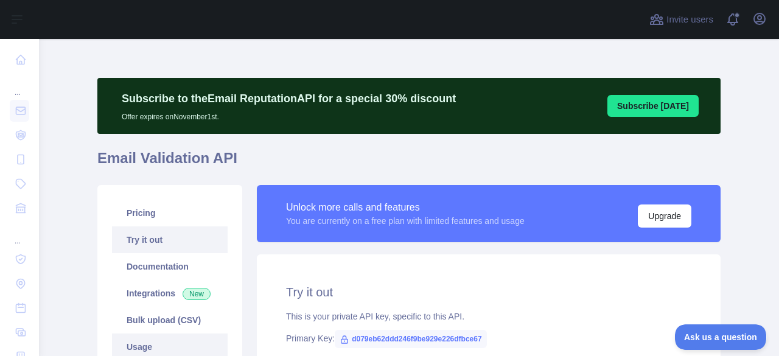
click at [141, 342] on link "Usage" at bounding box center [170, 347] width 116 height 27
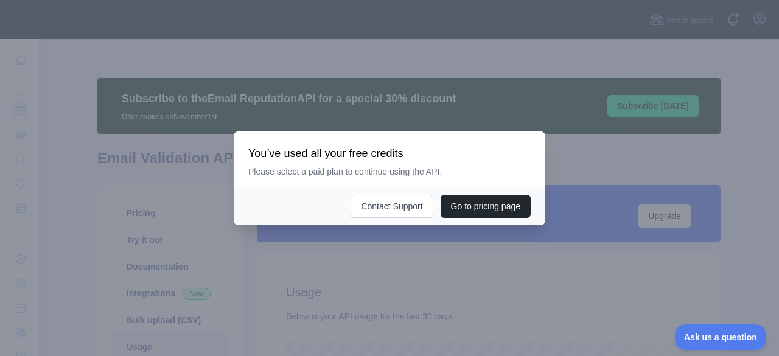
scroll to position [317, 731]
click at [324, 298] on div at bounding box center [389, 178] width 779 height 356
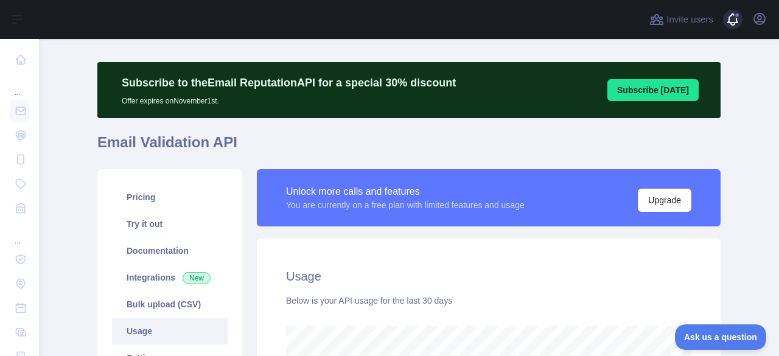
scroll to position [15, 0]
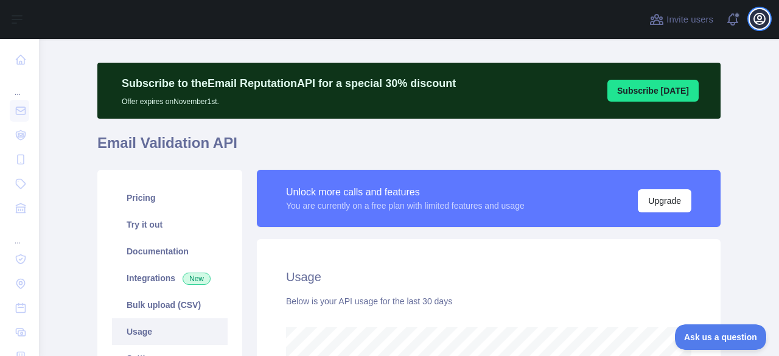
click at [760, 20] on icon "button" at bounding box center [759, 18] width 11 height 11
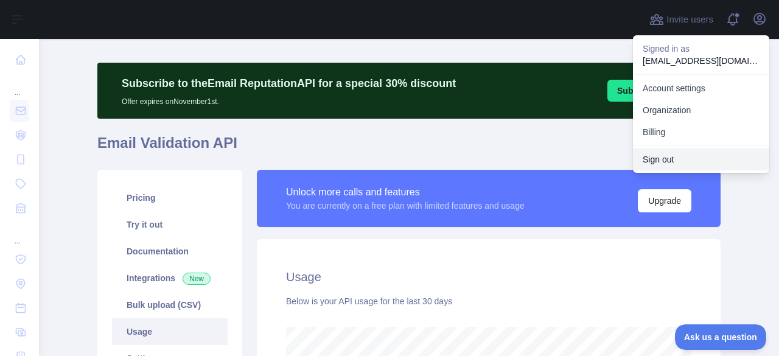
click at [657, 157] on button "Sign out" at bounding box center [701, 160] width 136 height 22
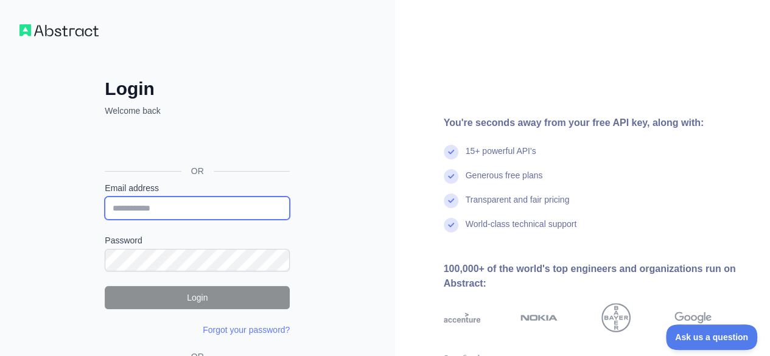
click at [216, 204] on input "Email address" at bounding box center [197, 208] width 185 height 23
paste input "**********"
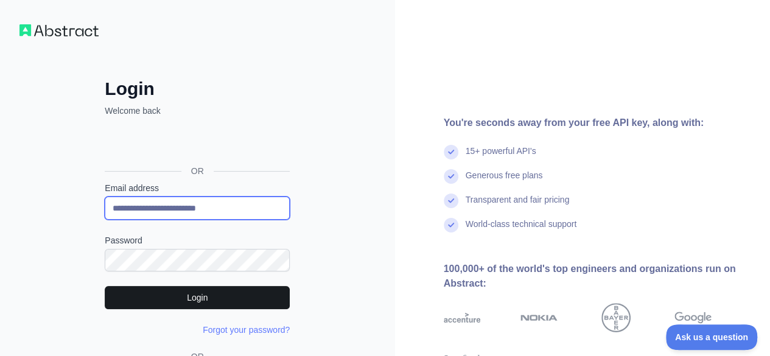
type input "**********"
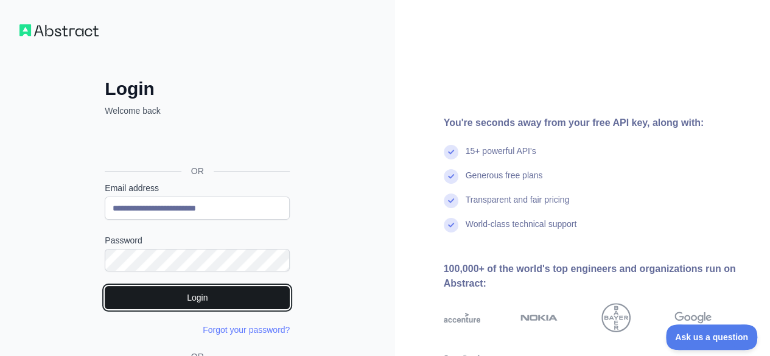
click at [211, 295] on button "Login" at bounding box center [197, 297] width 185 height 23
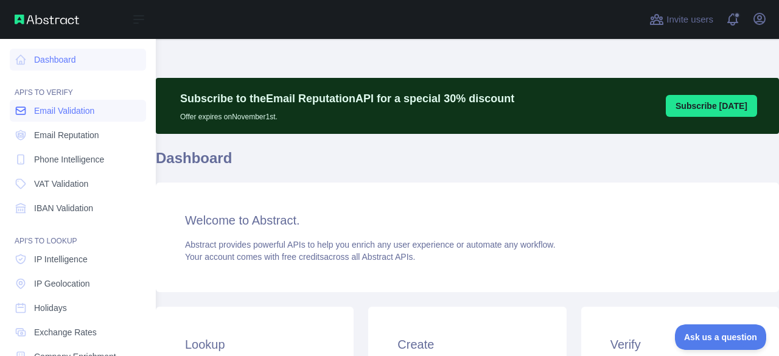
click at [29, 114] on link "Email Validation" at bounding box center [78, 111] width 136 height 22
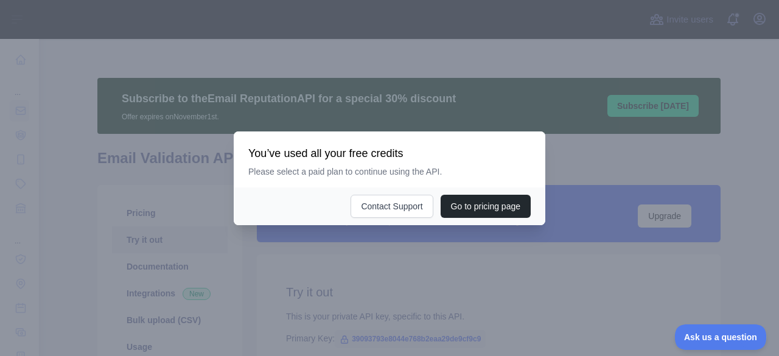
click at [238, 288] on div at bounding box center [389, 178] width 779 height 356
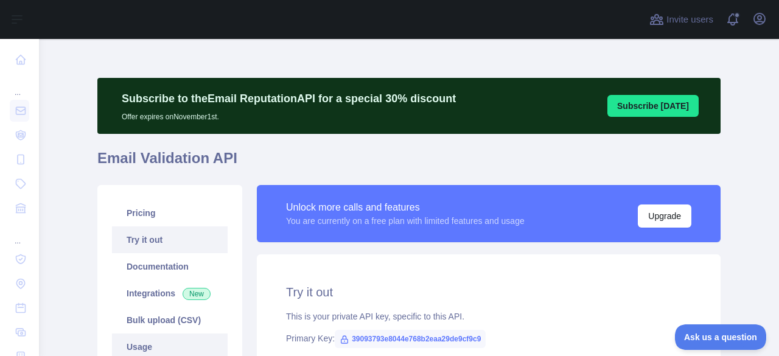
click at [156, 342] on link "Usage" at bounding box center [170, 347] width 116 height 27
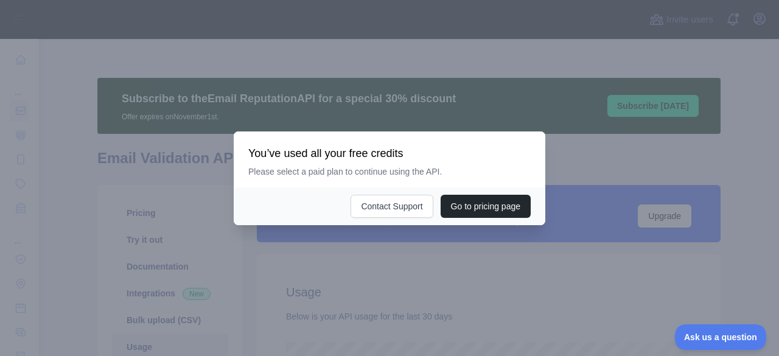
scroll to position [317, 731]
click at [350, 284] on div at bounding box center [389, 178] width 779 height 356
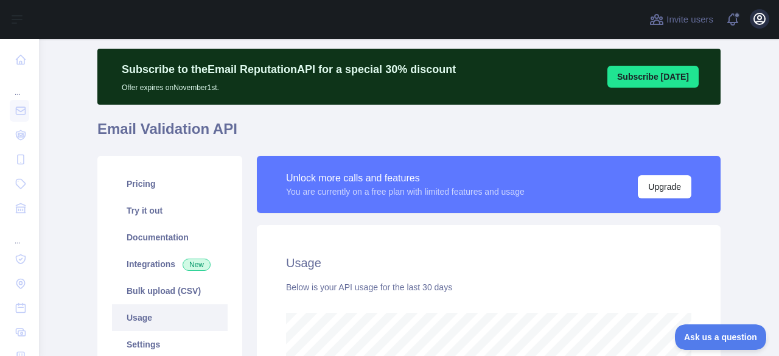
scroll to position [0, 0]
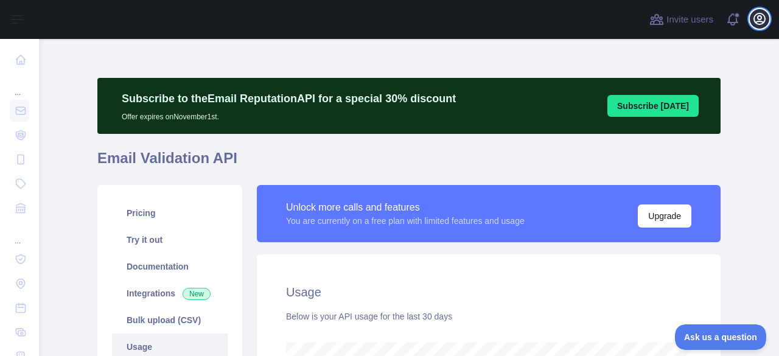
click at [760, 15] on icon "button" at bounding box center [759, 18] width 11 height 11
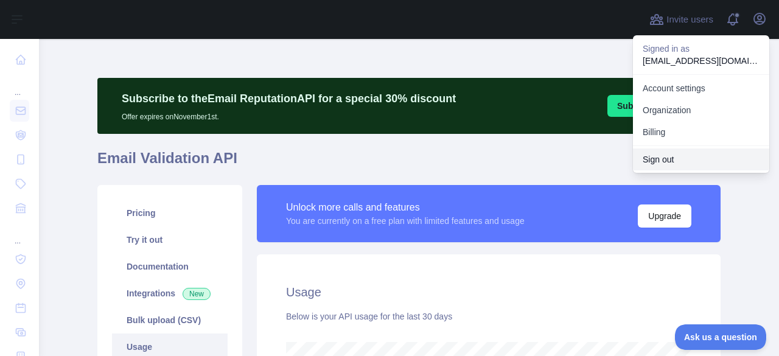
click at [656, 155] on button "Sign out" at bounding box center [701, 160] width 136 height 22
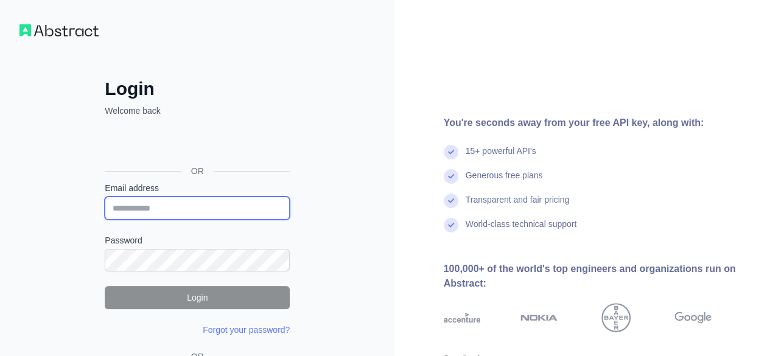
click at [183, 205] on input "Email address" at bounding box center [197, 208] width 185 height 23
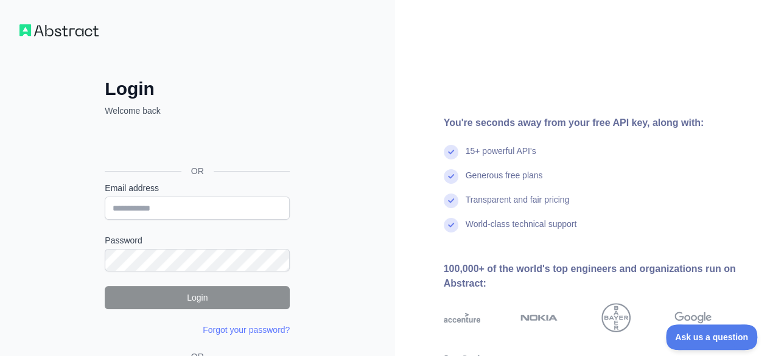
click at [196, 247] on div "Password" at bounding box center [197, 252] width 185 height 37
click at [179, 203] on input "Email address" at bounding box center [197, 208] width 185 height 23
paste input "**********"
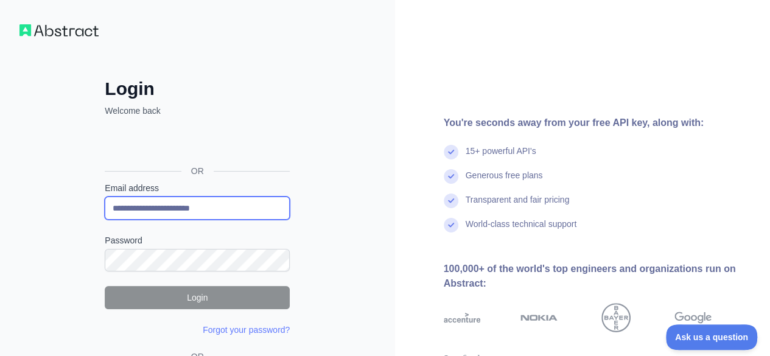
type input "**********"
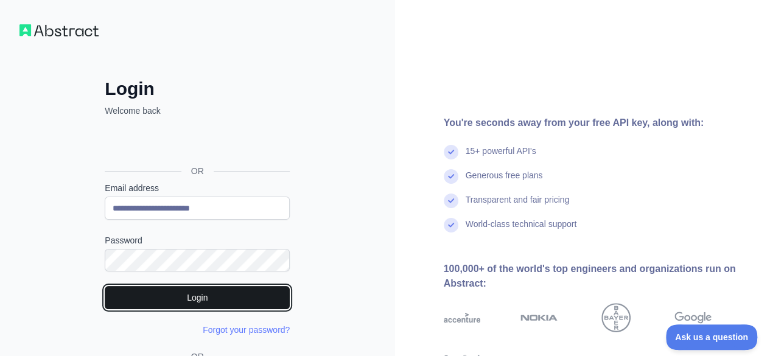
click at [231, 292] on button "Login" at bounding box center [197, 297] width 185 height 23
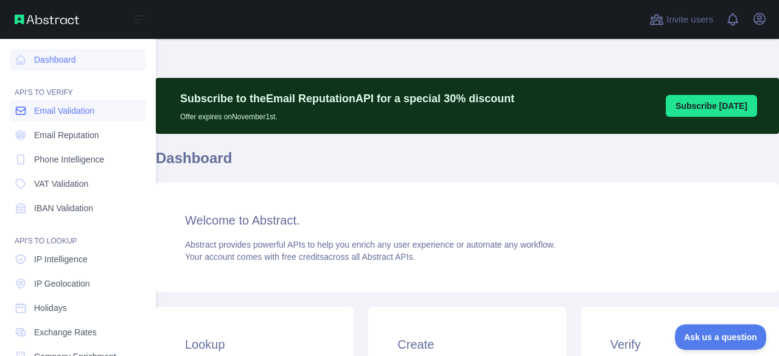
click at [66, 113] on span "Email Validation" at bounding box center [64, 111] width 60 height 12
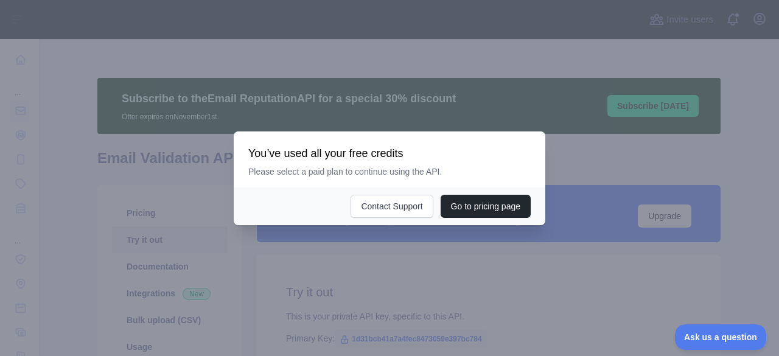
click at [348, 292] on div at bounding box center [389, 178] width 779 height 356
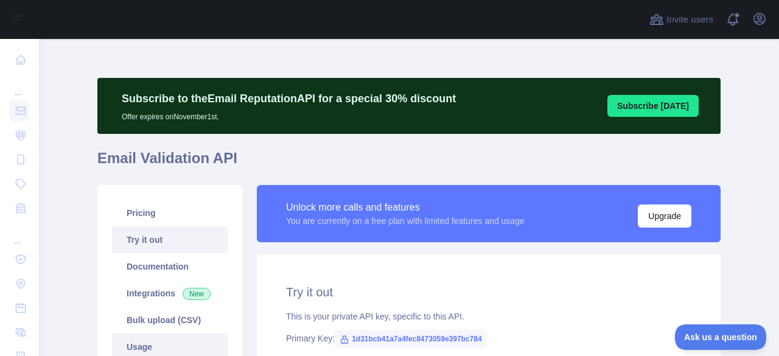
click at [139, 344] on link "Usage" at bounding box center [170, 347] width 116 height 27
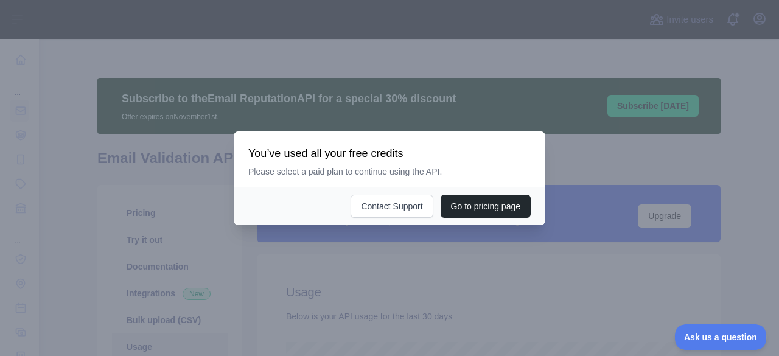
scroll to position [317, 731]
click at [352, 279] on div at bounding box center [389, 178] width 779 height 356
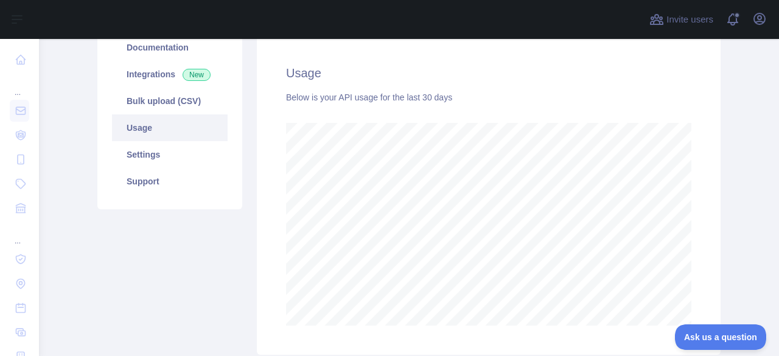
scroll to position [0, 0]
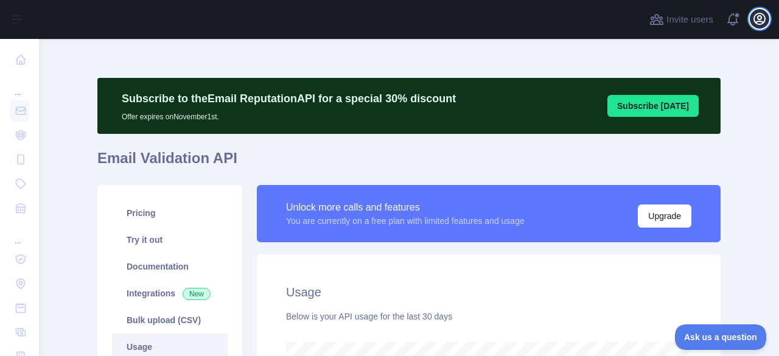
click at [751, 16] on button "Open user menu" at bounding box center [759, 18] width 19 height 19
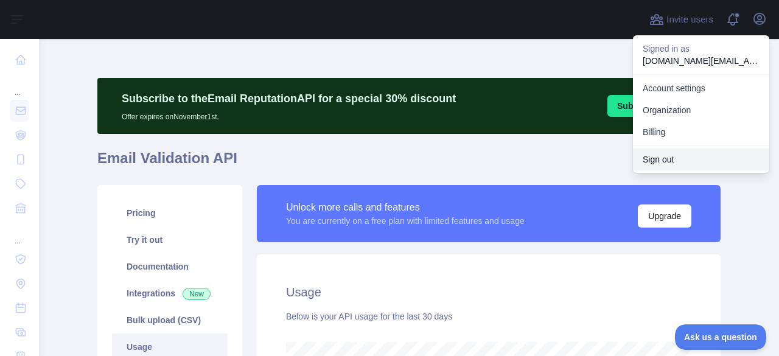
click at [660, 160] on button "Sign out" at bounding box center [701, 160] width 136 height 22
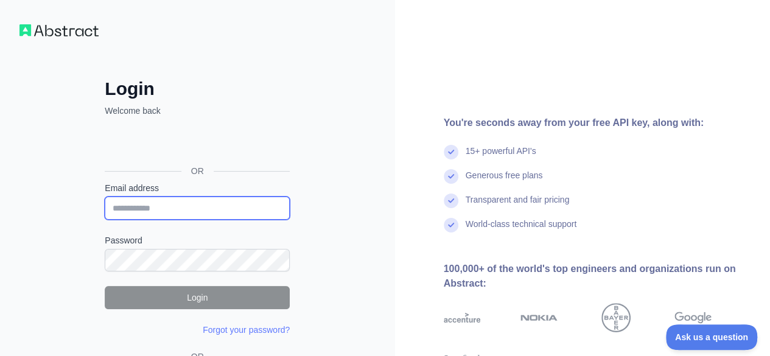
click at [177, 212] on input "Email address" at bounding box center [197, 208] width 185 height 23
paste input "**********"
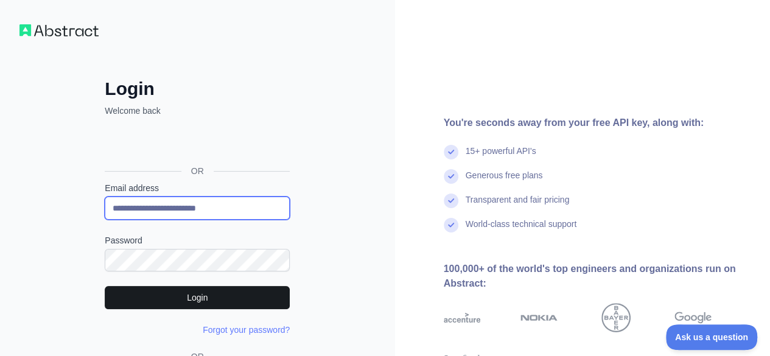
type input "**********"
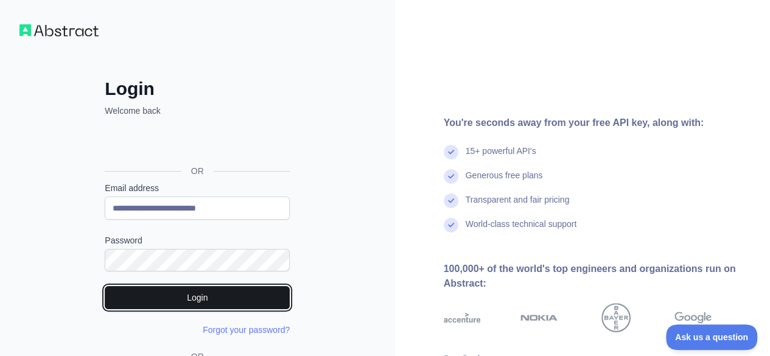
click at [208, 292] on button "Login" at bounding box center [197, 297] width 185 height 23
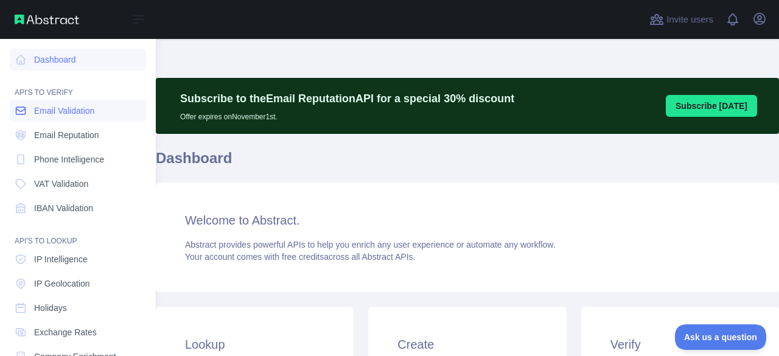
click at [47, 114] on span "Email Validation" at bounding box center [64, 111] width 60 height 12
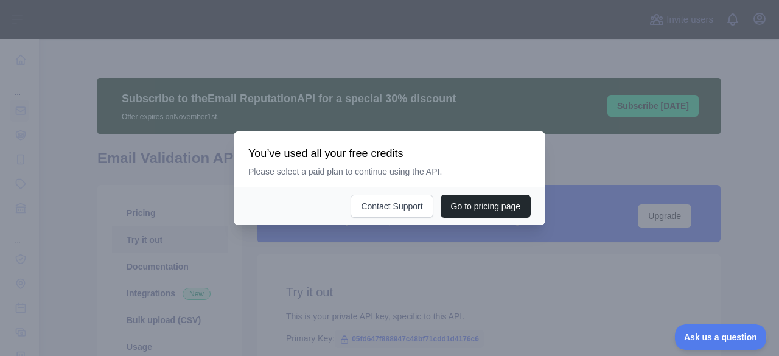
click at [82, 160] on div at bounding box center [389, 178] width 779 height 356
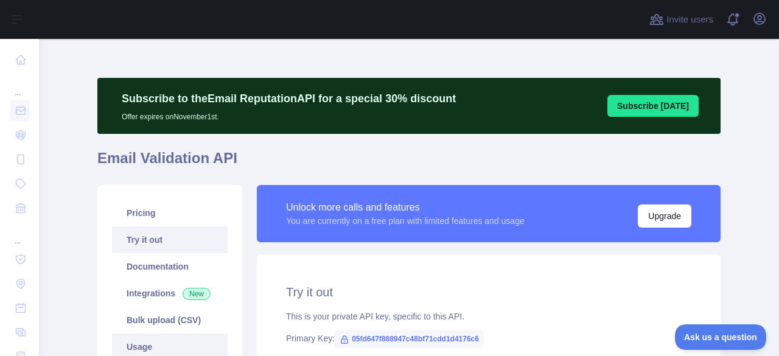
click at [136, 340] on link "Usage" at bounding box center [170, 347] width 116 height 27
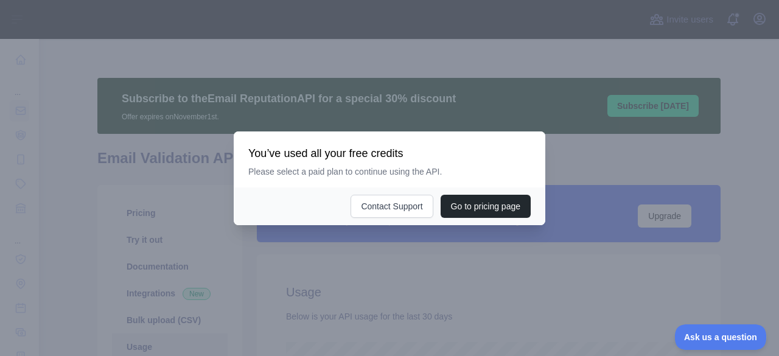
scroll to position [317, 731]
click at [256, 292] on div at bounding box center [389, 178] width 779 height 356
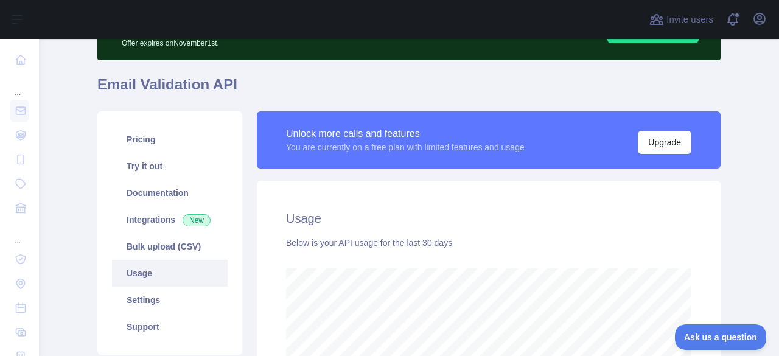
scroll to position [0, 0]
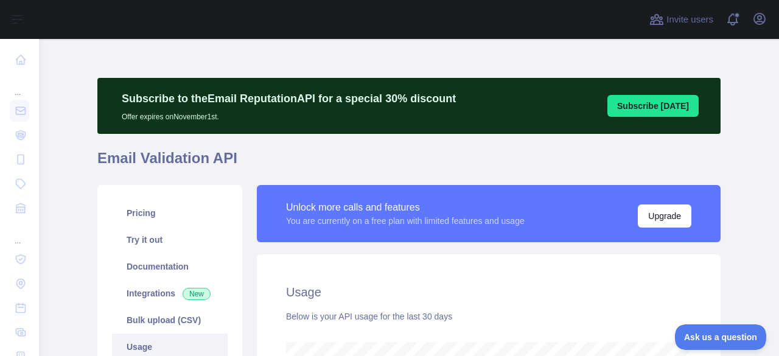
click at [770, 24] on div "Invite users View notifications Open user menu" at bounding box center [409, 19] width 740 height 39
click at [765, 20] on icon "button" at bounding box center [759, 18] width 11 height 11
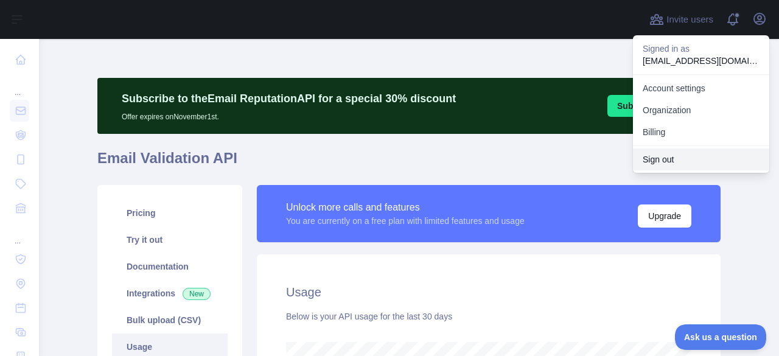
click at [664, 154] on button "Sign out" at bounding box center [701, 160] width 136 height 22
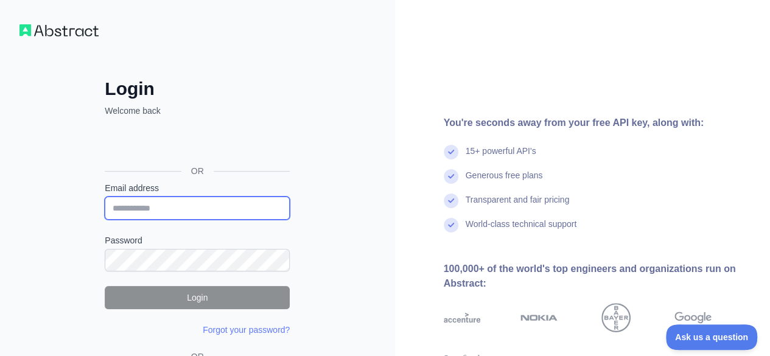
click at [201, 209] on input "Email address" at bounding box center [197, 208] width 185 height 23
paste input "**********"
type input "**********"
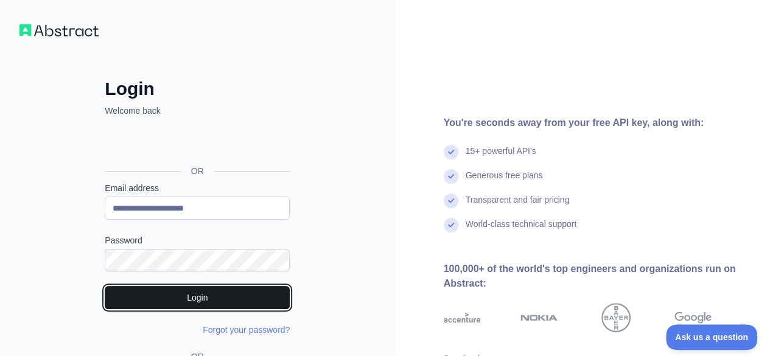
click at [175, 298] on button "Login" at bounding box center [197, 297] width 185 height 23
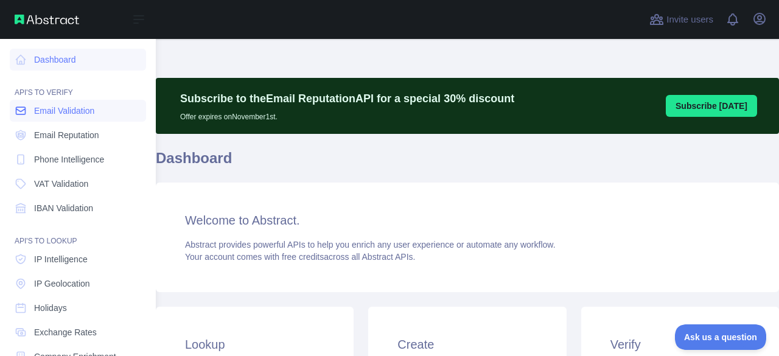
click at [25, 109] on icon at bounding box center [20, 110] width 9 height 7
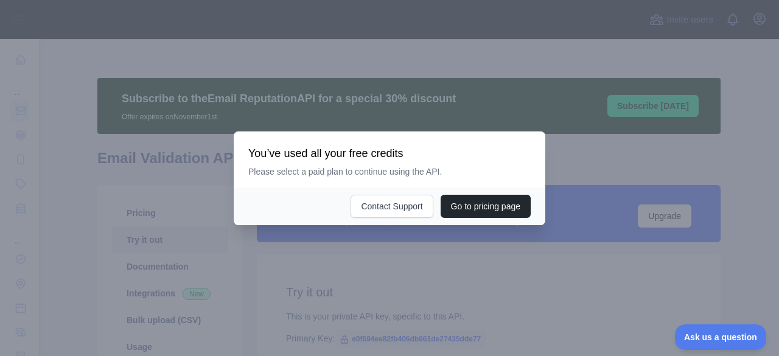
click at [108, 173] on div at bounding box center [389, 178] width 779 height 356
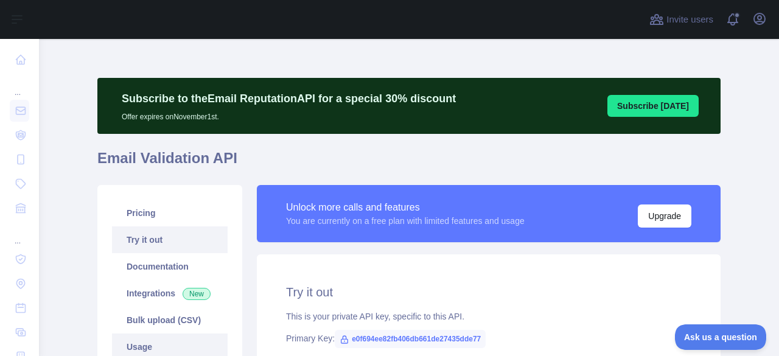
click at [133, 345] on link "Usage" at bounding box center [170, 347] width 116 height 27
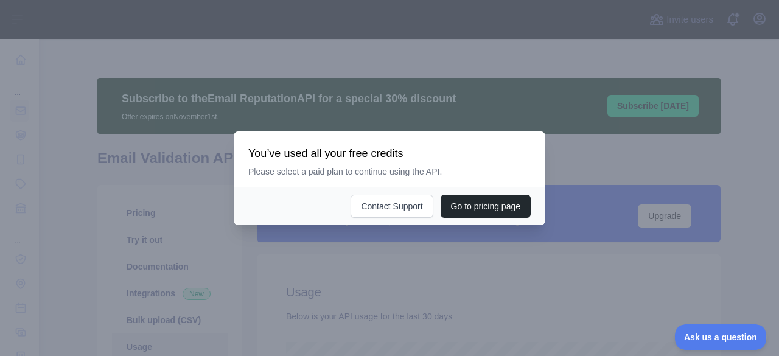
scroll to position [317, 731]
click at [152, 316] on div at bounding box center [389, 178] width 779 height 356
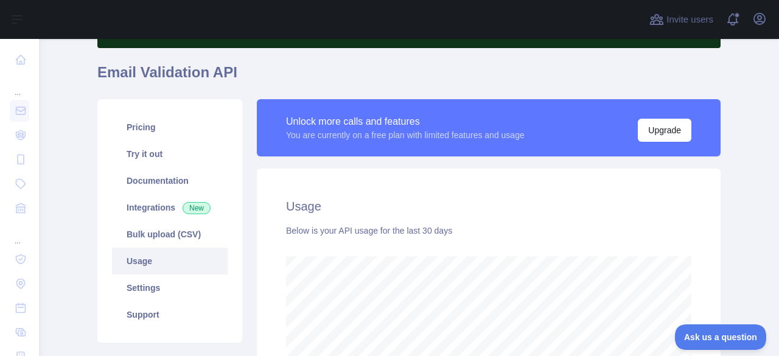
scroll to position [0, 0]
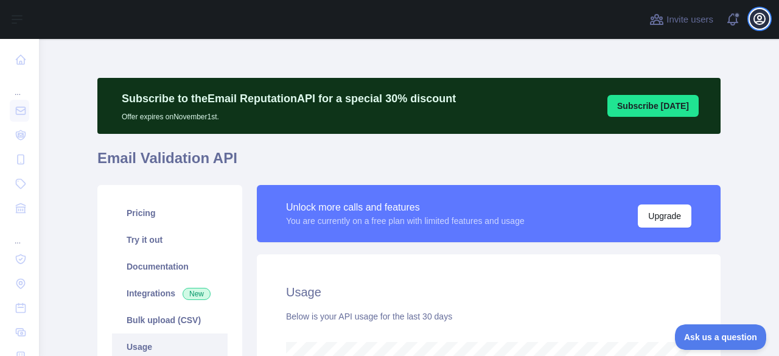
click at [763, 18] on icon "button" at bounding box center [760, 19] width 15 height 15
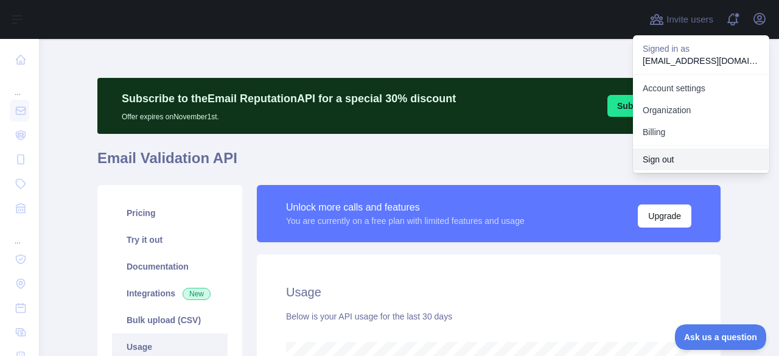
click at [663, 152] on button "Sign out" at bounding box center [701, 160] width 136 height 22
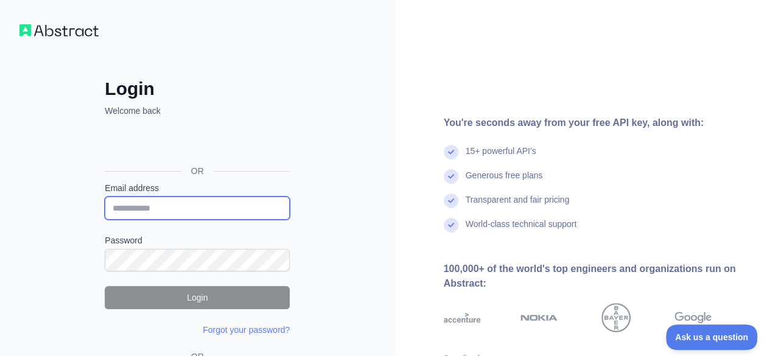
click at [172, 212] on input "Email address" at bounding box center [197, 208] width 185 height 23
paste input "**********"
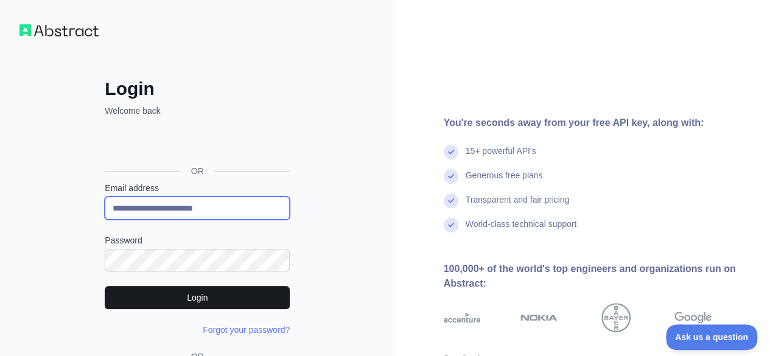
type input "**********"
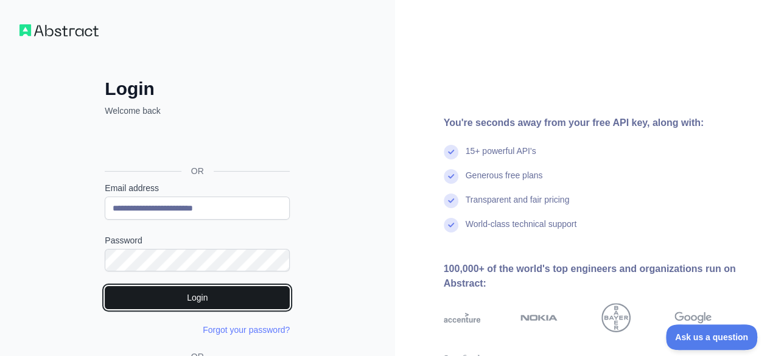
click at [200, 290] on button "Login" at bounding box center [197, 297] width 185 height 23
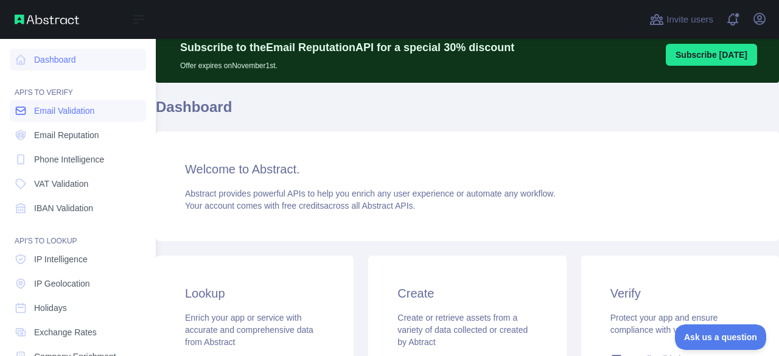
click at [33, 118] on link "Email Validation" at bounding box center [78, 111] width 136 height 22
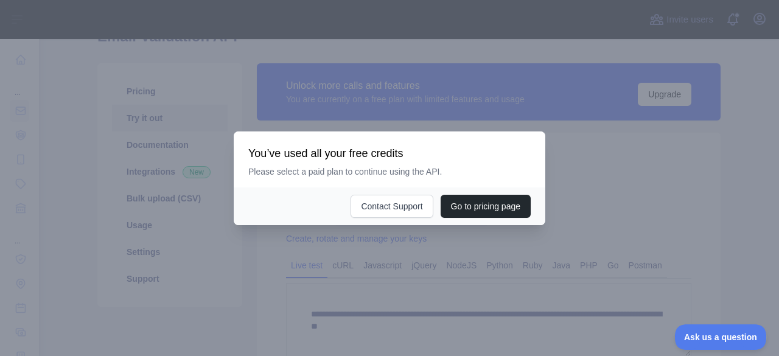
scroll to position [51, 0]
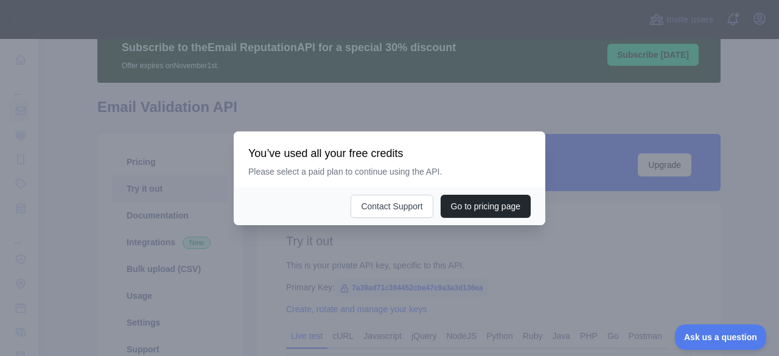
click at [155, 180] on div at bounding box center [389, 178] width 779 height 356
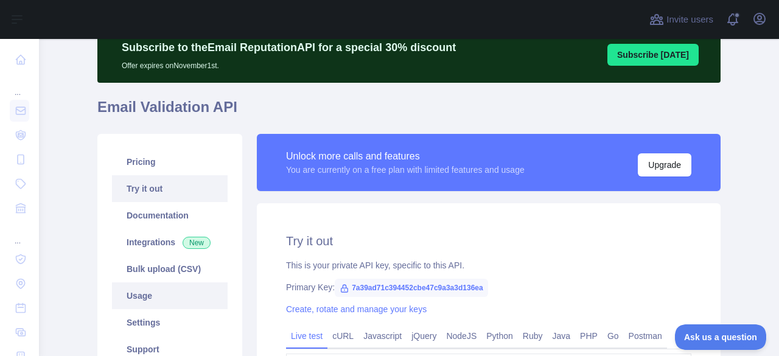
click at [144, 300] on link "Usage" at bounding box center [170, 296] width 116 height 27
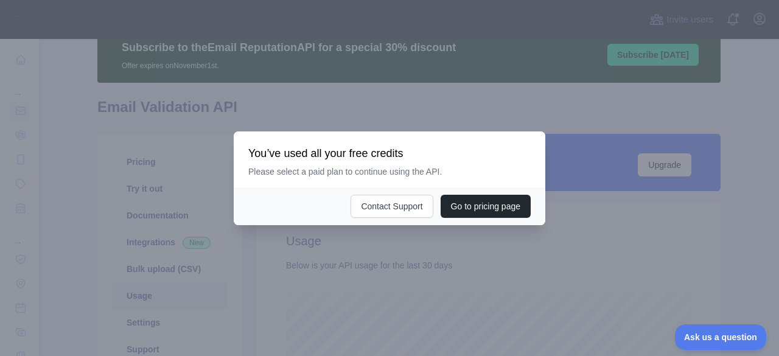
scroll to position [317, 731]
click at [312, 289] on div at bounding box center [389, 178] width 779 height 356
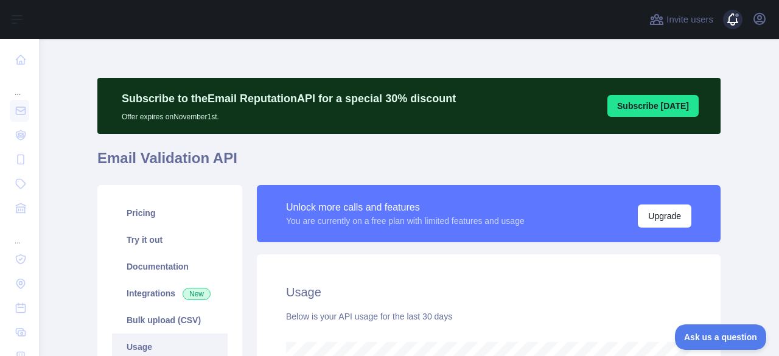
scroll to position [0, 0]
click at [767, 9] on div "Invite users View notifications Open user menu" at bounding box center [708, 19] width 122 height 39
click at [760, 15] on icon "button" at bounding box center [760, 19] width 15 height 15
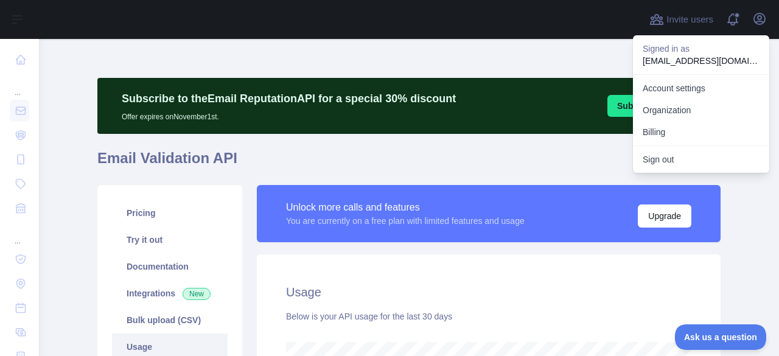
click at [661, 162] on button "Sign out" at bounding box center [701, 160] width 136 height 22
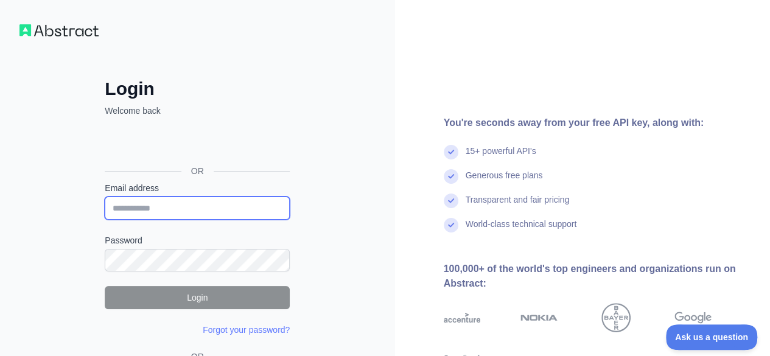
drag, startPoint x: 172, startPoint y: 205, endPoint x: 203, endPoint y: 17, distance: 190.1
click at [172, 204] on input "Email address" at bounding box center [197, 208] width 185 height 23
paste input "**********"
type input "**********"
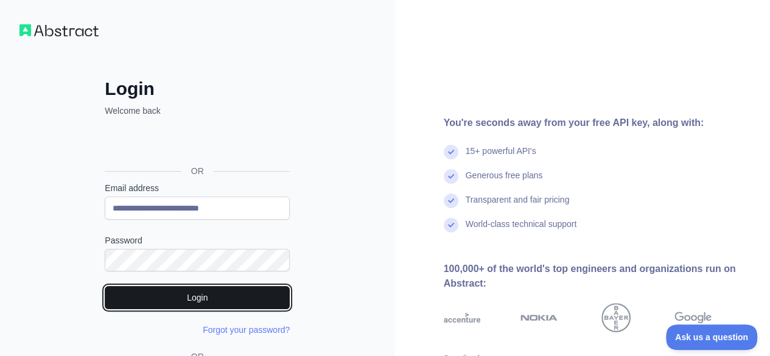
click at [208, 303] on button "Login" at bounding box center [197, 297] width 185 height 23
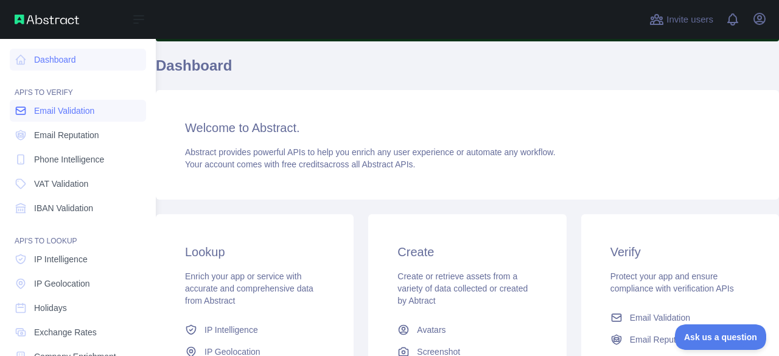
click at [24, 111] on icon at bounding box center [20, 110] width 9 height 7
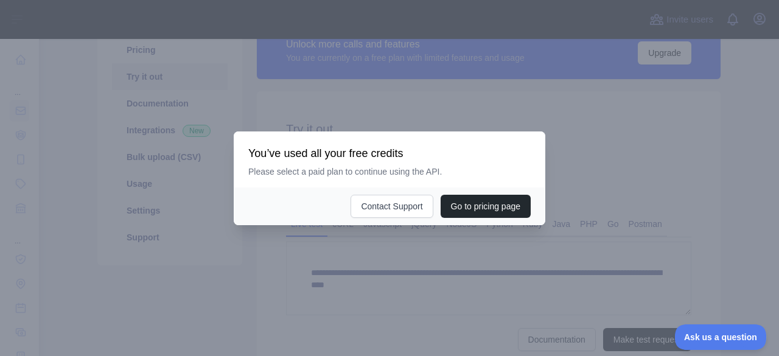
scroll to position [93, 0]
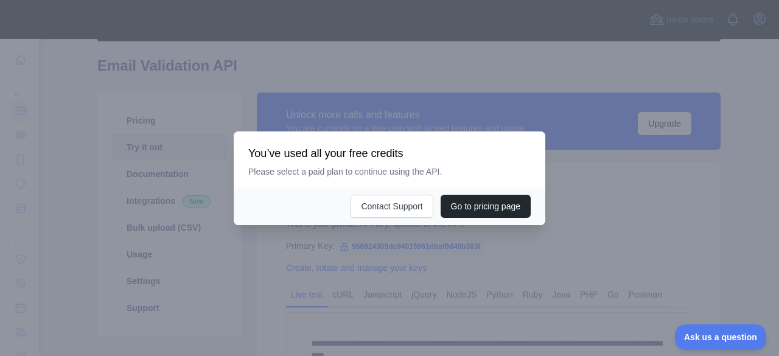
click at [241, 277] on div at bounding box center [389, 178] width 779 height 356
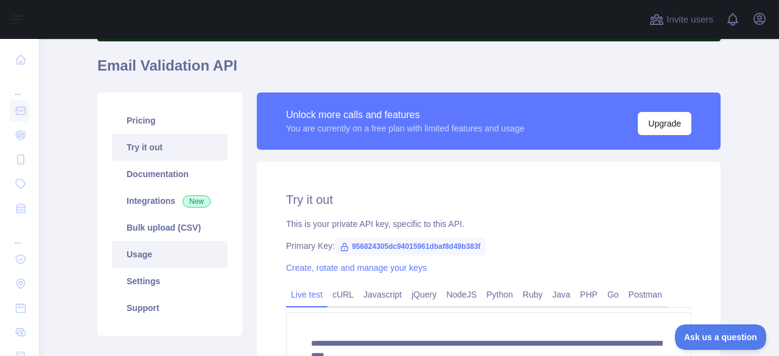
click at [145, 256] on link "Usage" at bounding box center [170, 254] width 116 height 27
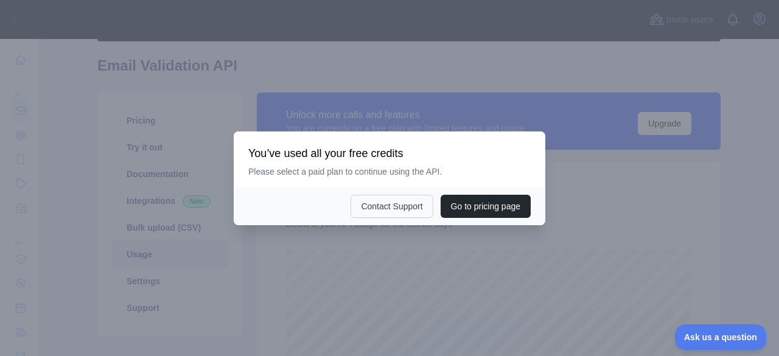
scroll to position [317, 731]
click at [335, 271] on div at bounding box center [389, 178] width 779 height 356
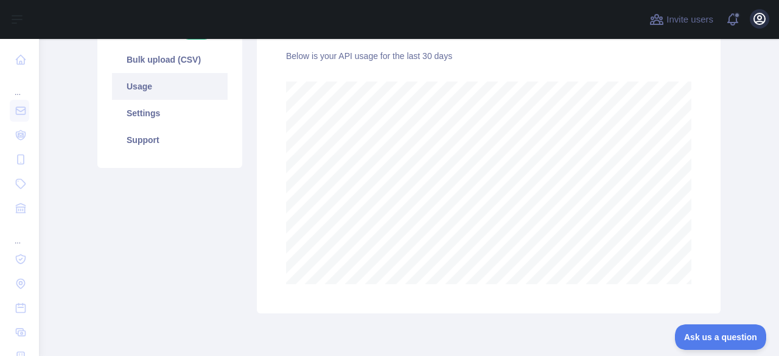
scroll to position [260, 0]
click at [760, 18] on icon "button" at bounding box center [760, 19] width 15 height 15
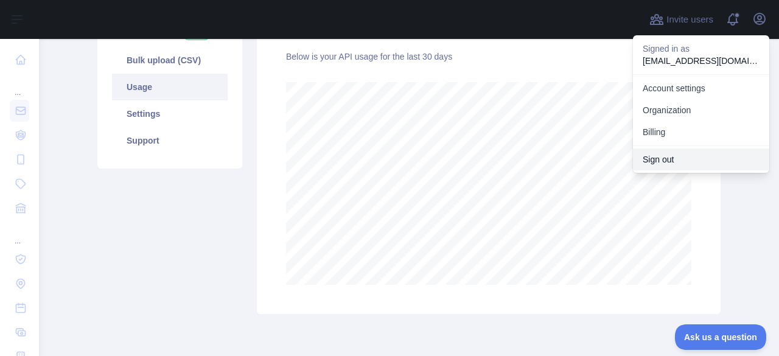
click at [642, 158] on button "Sign out" at bounding box center [701, 160] width 136 height 22
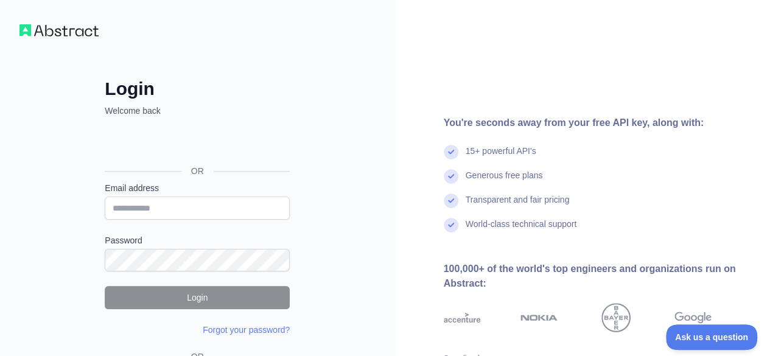
click at [172, 247] on div "Password" at bounding box center [197, 252] width 185 height 37
drag, startPoint x: 177, startPoint y: 212, endPoint x: 161, endPoint y: 149, distance: 65.3
click at [177, 212] on input "Email address" at bounding box center [197, 208] width 185 height 23
paste input "**********"
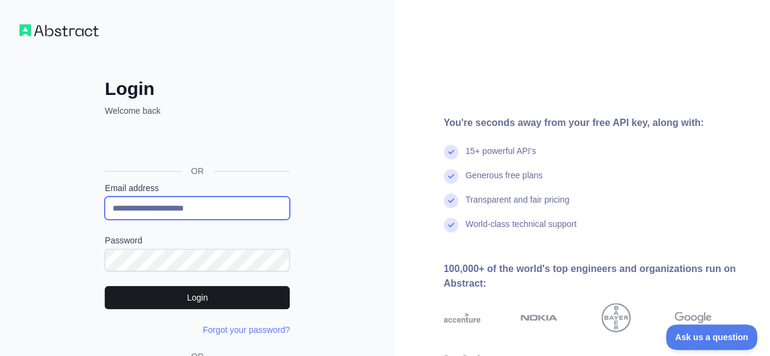
type input "**********"
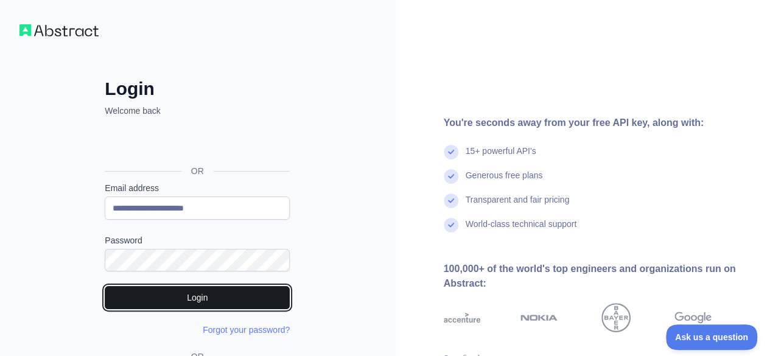
click at [169, 292] on button "Login" at bounding box center [197, 297] width 185 height 23
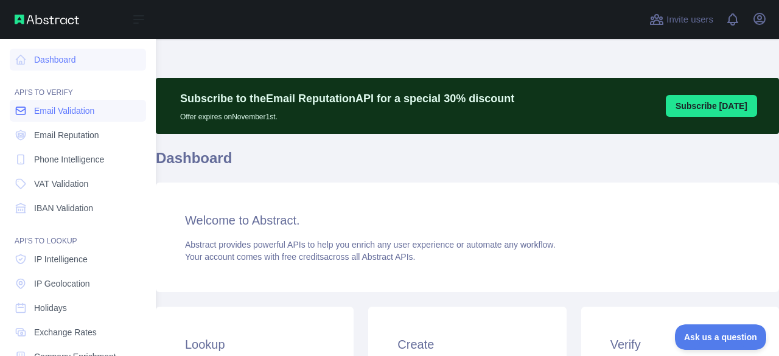
click at [19, 105] on icon at bounding box center [21, 111] width 12 height 12
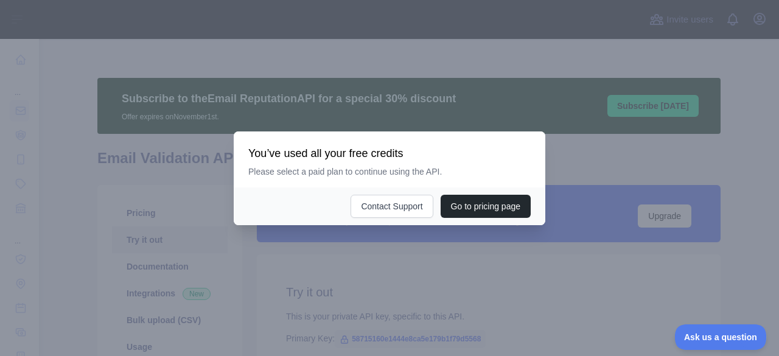
click at [103, 221] on div at bounding box center [389, 178] width 779 height 356
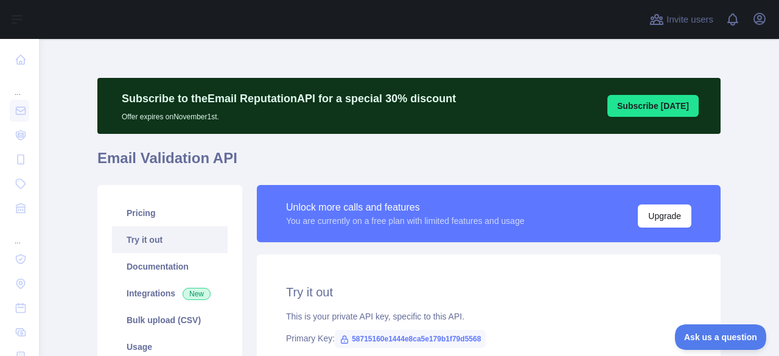
scroll to position [190, 0]
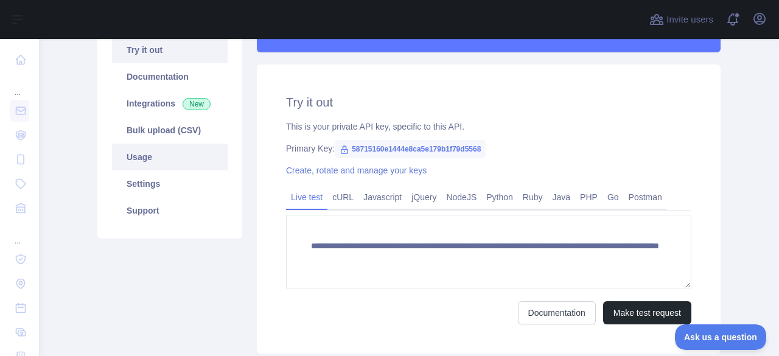
click at [141, 164] on link "Usage" at bounding box center [170, 157] width 116 height 27
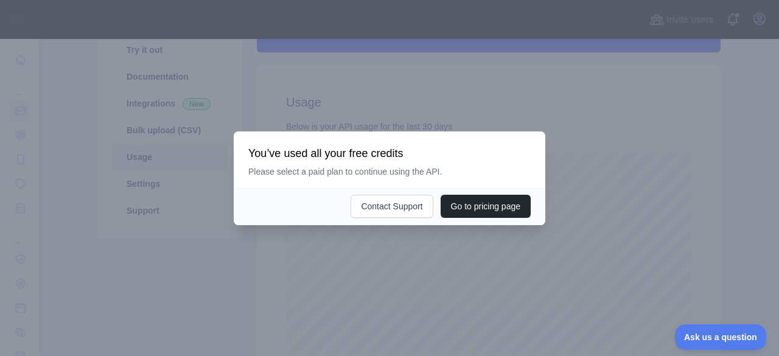
scroll to position [317, 731]
click at [217, 254] on div at bounding box center [389, 178] width 779 height 356
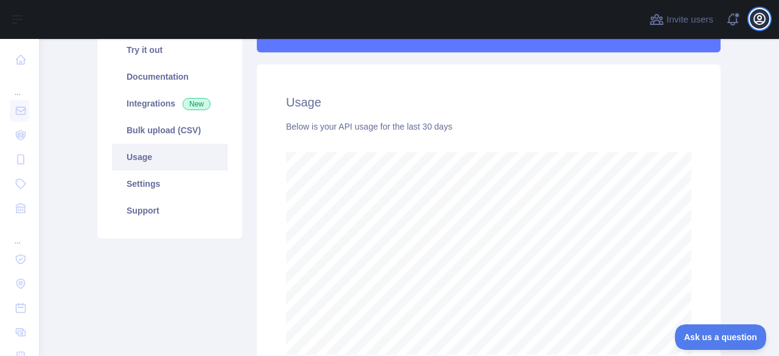
click at [757, 13] on icon "button" at bounding box center [760, 19] width 15 height 15
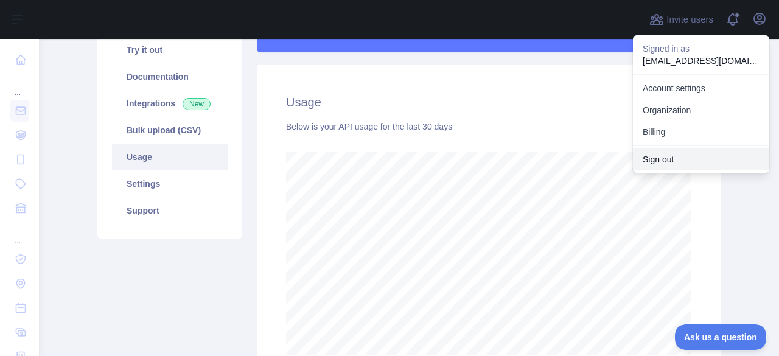
click at [658, 159] on button "Sign out" at bounding box center [701, 160] width 136 height 22
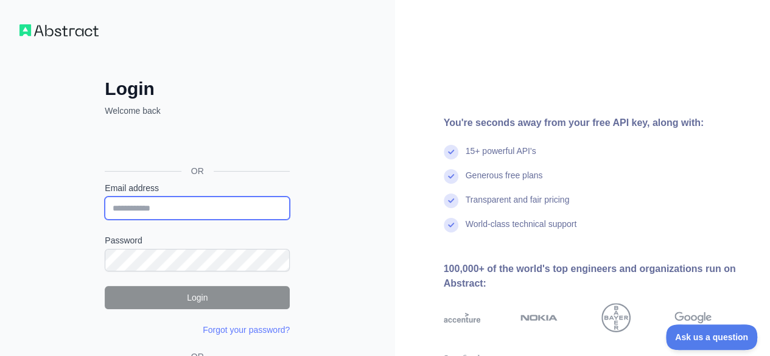
drag, startPoint x: 145, startPoint y: 207, endPoint x: 160, endPoint y: 153, distance: 56.1
click at [145, 207] on input "Email address" at bounding box center [197, 208] width 185 height 23
click at [181, 203] on input "Email address" at bounding box center [197, 208] width 185 height 23
paste input "**********"
type input "**********"
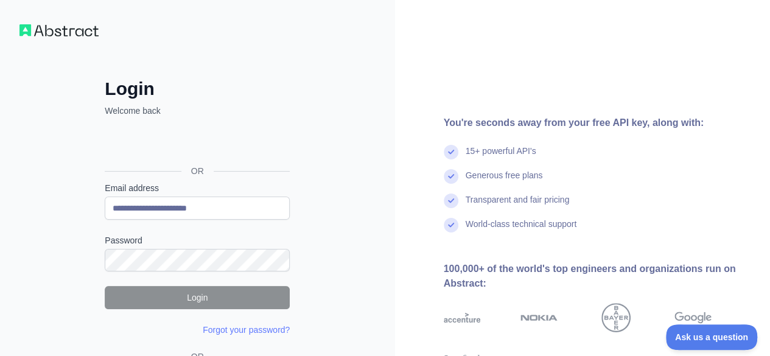
click at [155, 247] on div "Password" at bounding box center [197, 252] width 185 height 37
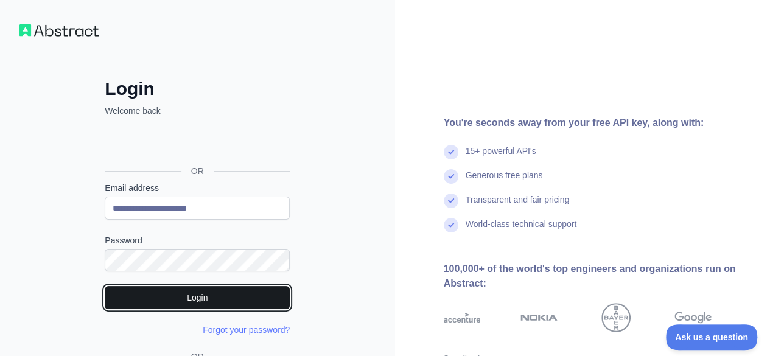
click at [180, 291] on button "Login" at bounding box center [197, 297] width 185 height 23
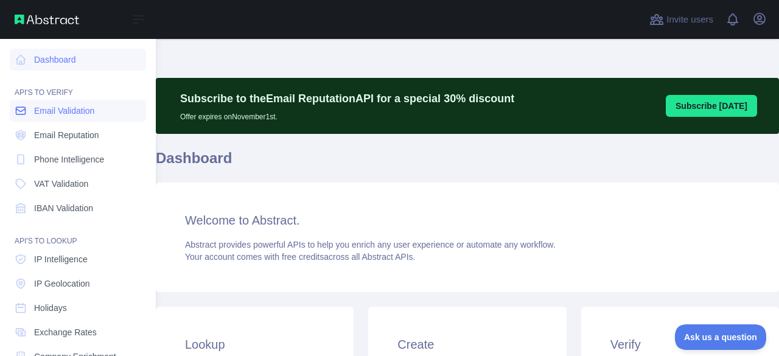
click at [52, 113] on span "Email Validation" at bounding box center [64, 111] width 60 height 12
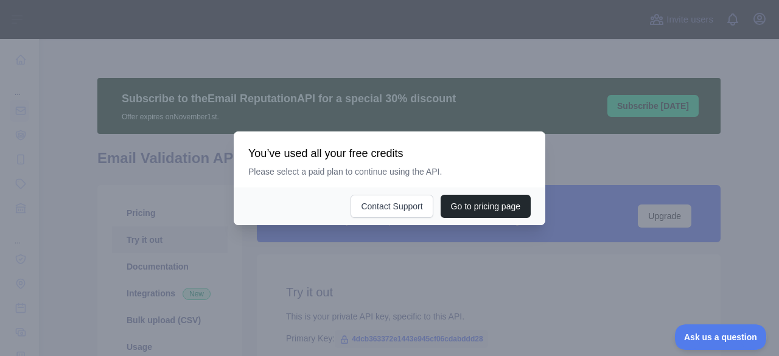
click at [360, 305] on div at bounding box center [389, 178] width 779 height 356
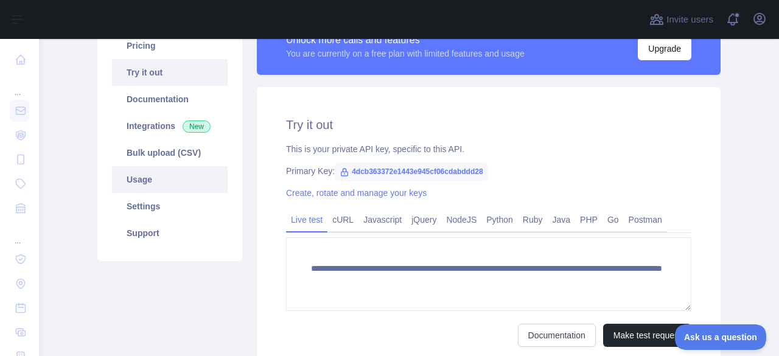
scroll to position [168, 0]
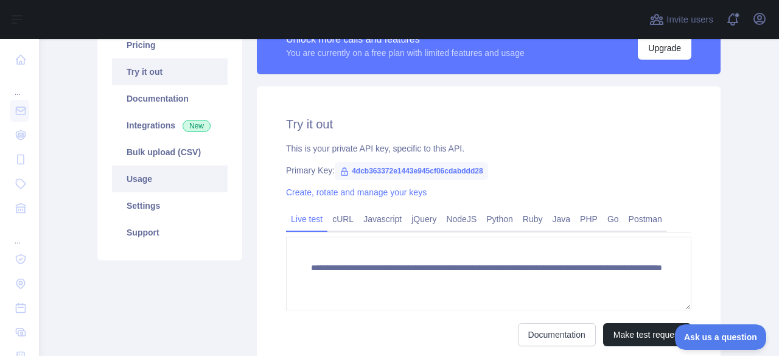
click at [154, 183] on link "Usage" at bounding box center [170, 179] width 116 height 27
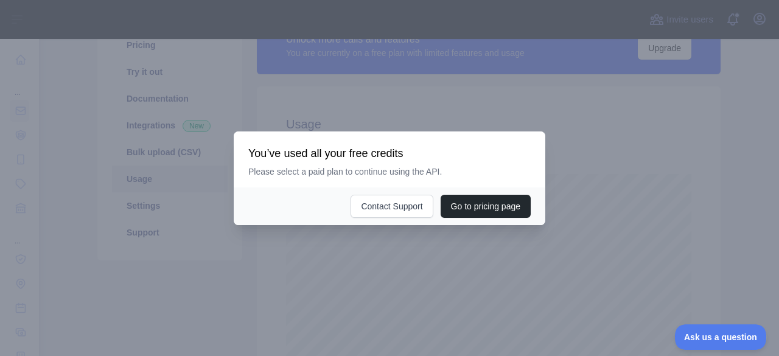
scroll to position [317, 731]
click at [222, 289] on div at bounding box center [389, 178] width 779 height 356
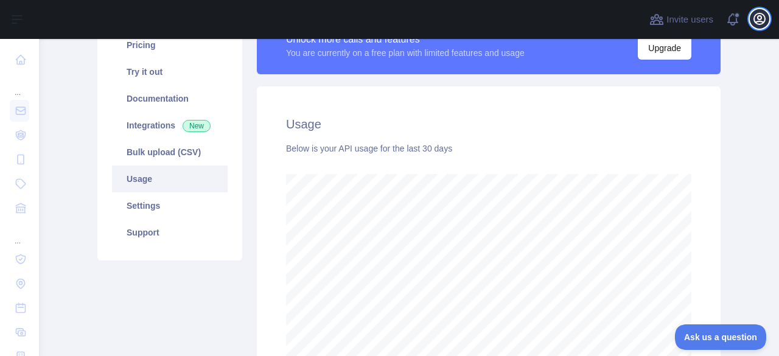
click at [757, 16] on icon "button" at bounding box center [759, 18] width 11 height 11
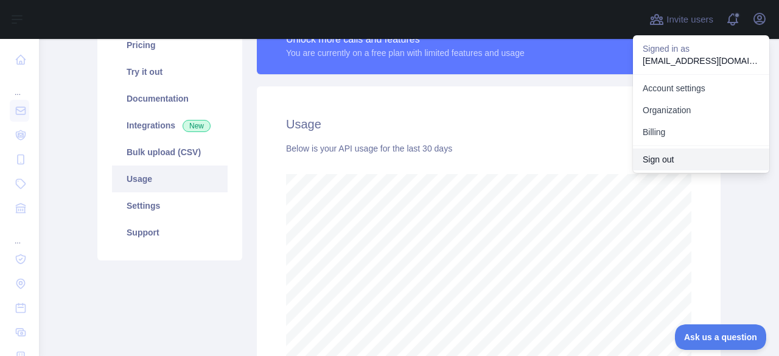
click at [656, 159] on button "Sign out" at bounding box center [701, 160] width 136 height 22
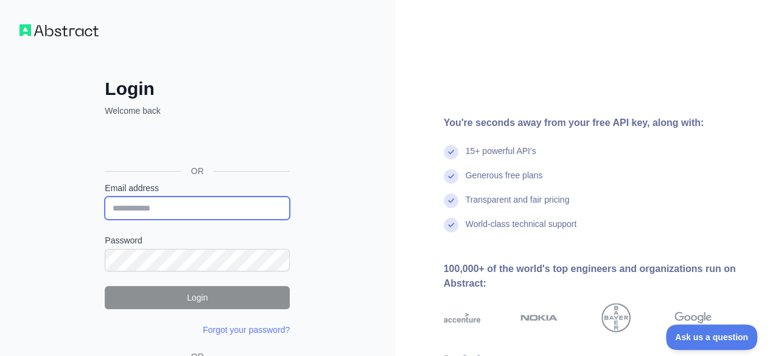
click at [192, 208] on input "Email address" at bounding box center [197, 208] width 185 height 23
paste input "**********"
type input "**********"
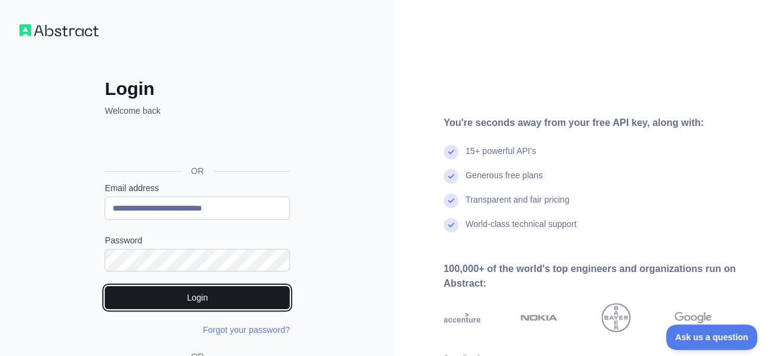
click at [211, 296] on button "Login" at bounding box center [197, 297] width 185 height 23
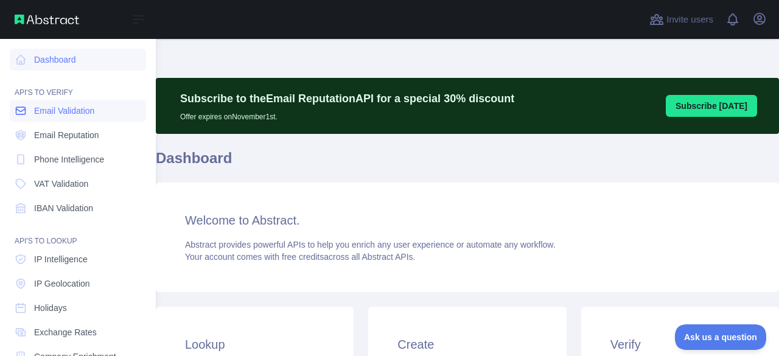
click at [12, 120] on link "Email Validation" at bounding box center [78, 111] width 136 height 22
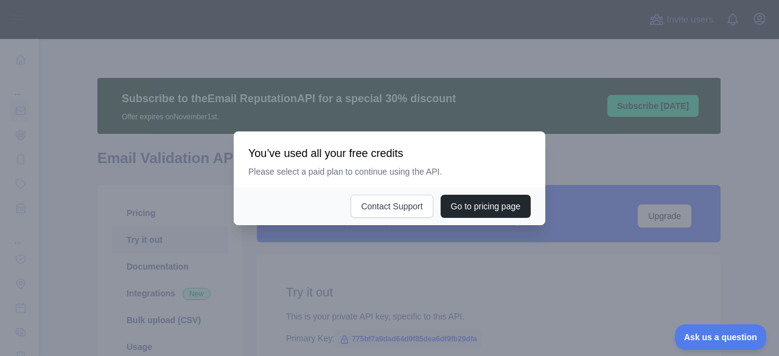
click at [142, 236] on div at bounding box center [389, 178] width 779 height 356
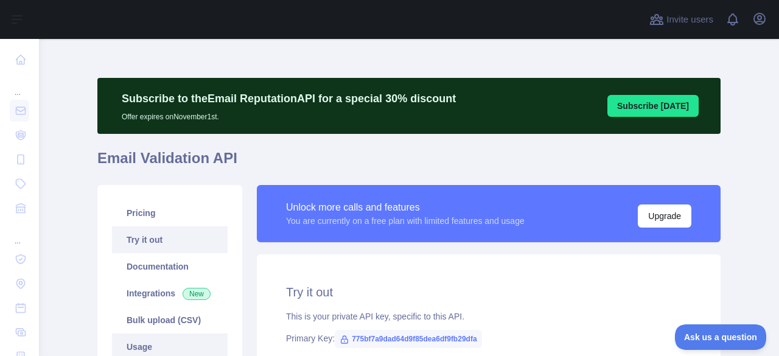
click at [132, 345] on link "Usage" at bounding box center [170, 347] width 116 height 27
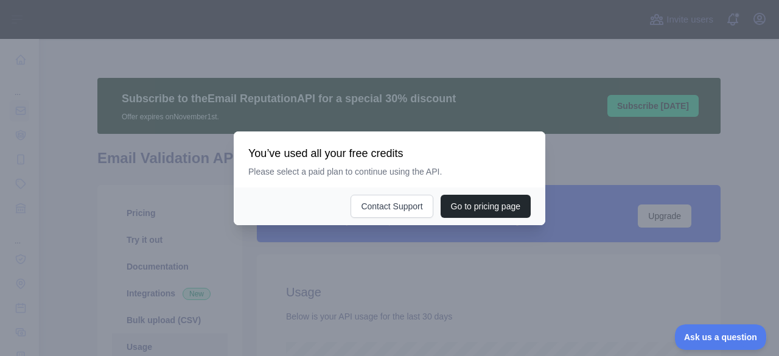
scroll to position [317, 731]
click at [316, 259] on div at bounding box center [389, 178] width 779 height 356
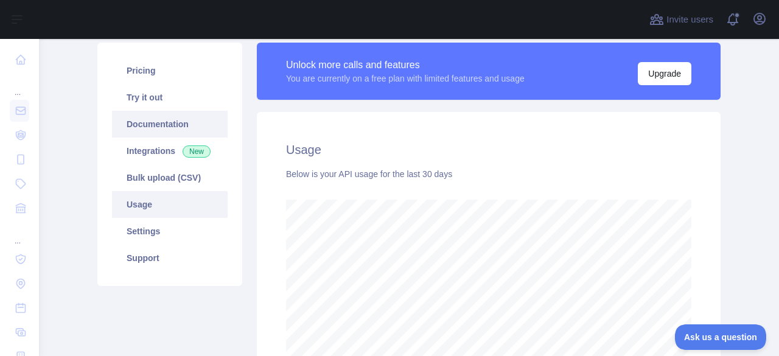
scroll to position [142, 0]
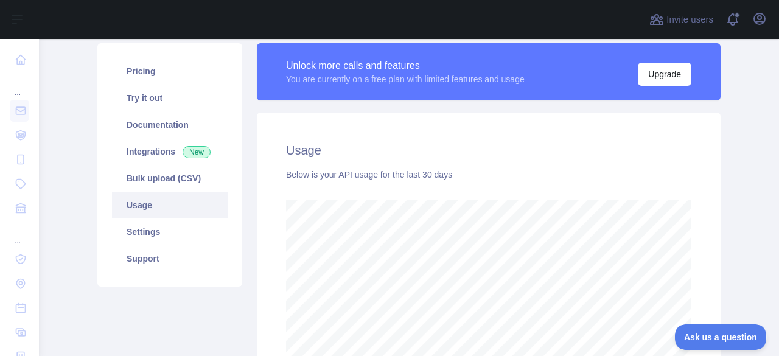
click at [146, 204] on link "Usage" at bounding box center [170, 205] width 116 height 27
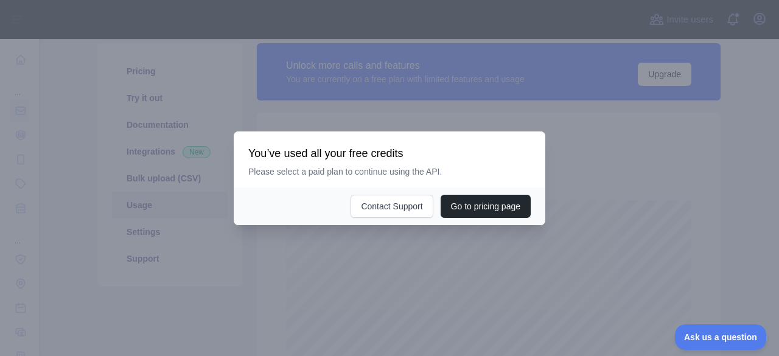
click at [250, 297] on div at bounding box center [389, 178] width 779 height 356
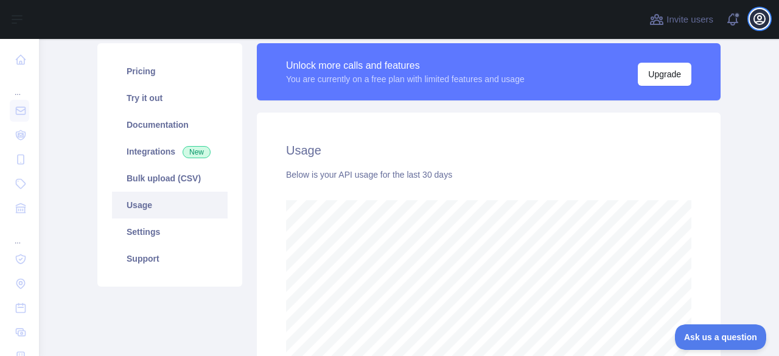
click at [761, 16] on icon "button" at bounding box center [760, 19] width 15 height 15
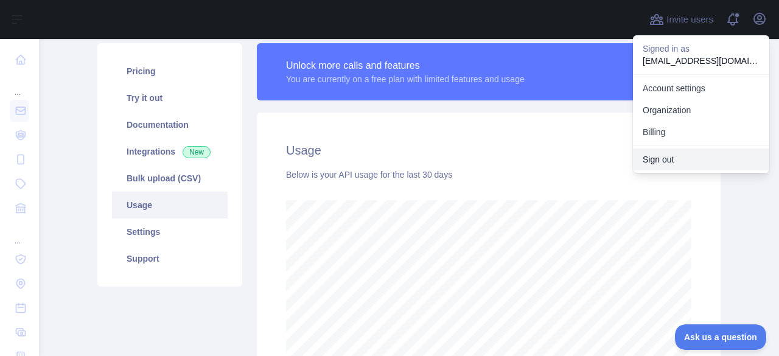
click at [676, 155] on button "Sign out" at bounding box center [701, 160] width 136 height 22
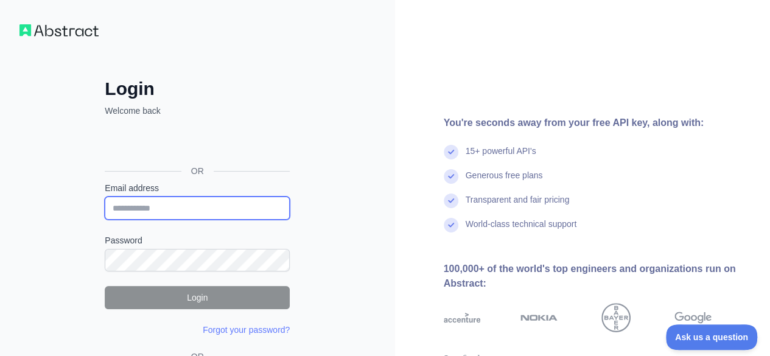
click at [159, 199] on input "Email address" at bounding box center [197, 208] width 185 height 23
paste input "**********"
type input "**********"
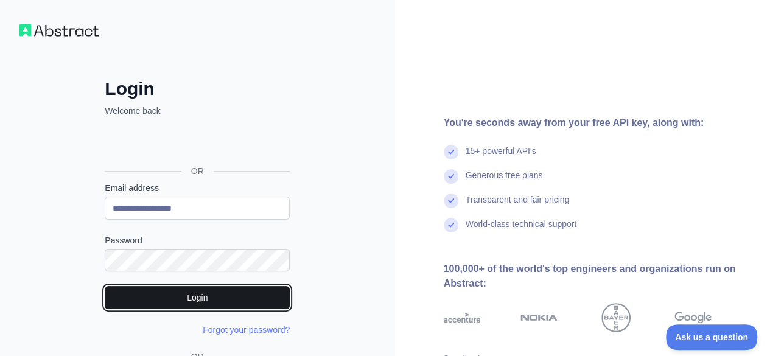
click at [190, 303] on button "Login" at bounding box center [197, 297] width 185 height 23
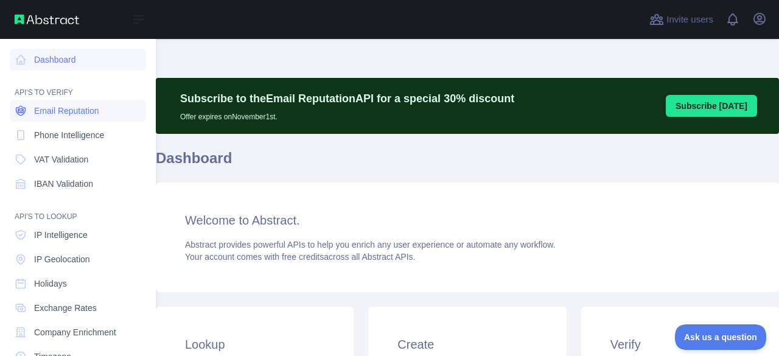
click at [55, 109] on span "Email Reputation" at bounding box center [66, 111] width 65 height 12
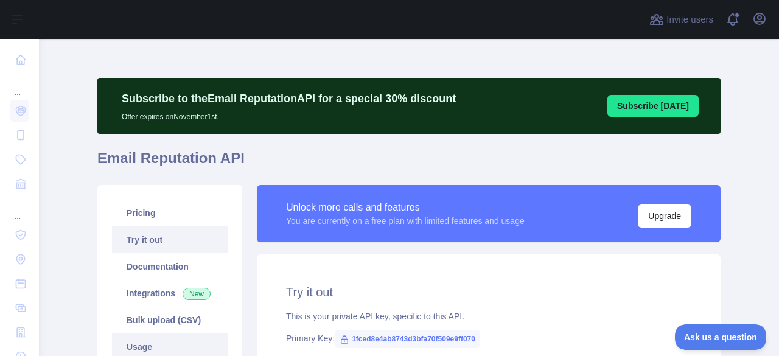
scroll to position [139, 0]
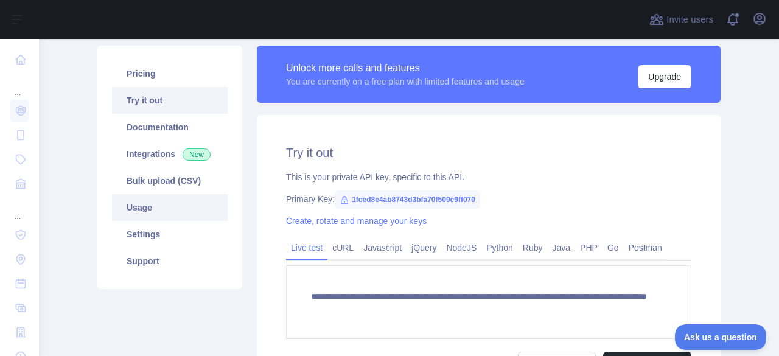
click at [139, 212] on link "Usage" at bounding box center [170, 207] width 116 height 27
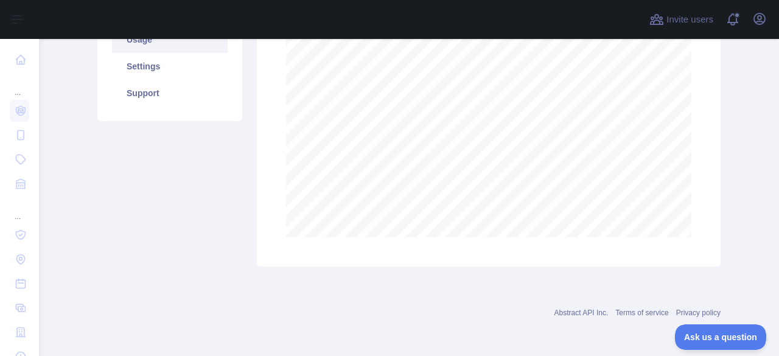
scroll to position [307, 0]
click at [753, 13] on icon "button" at bounding box center [760, 19] width 15 height 15
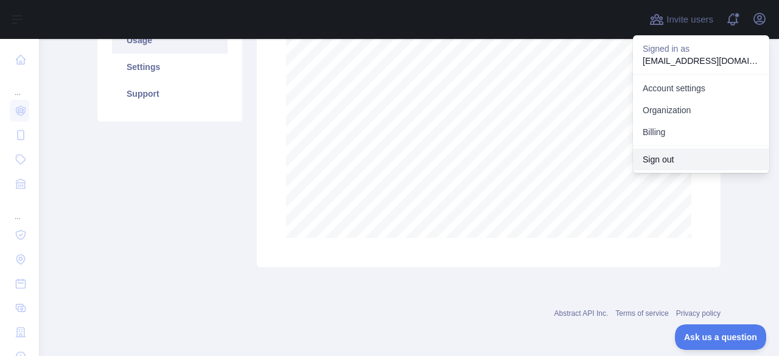
click at [657, 164] on button "Sign out" at bounding box center [701, 160] width 136 height 22
